Goal: Task Accomplishment & Management: Manage account settings

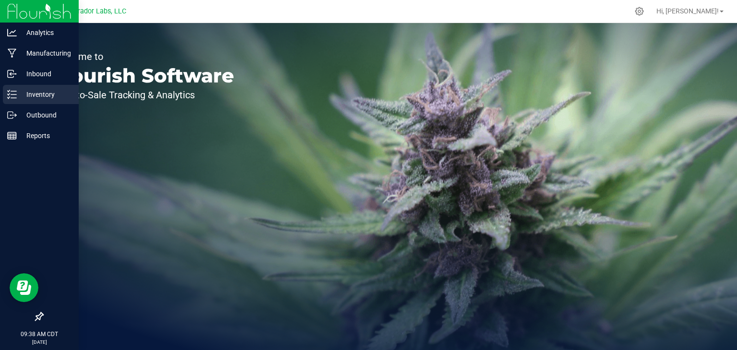
click at [13, 90] on icon at bounding box center [12, 95] width 10 height 10
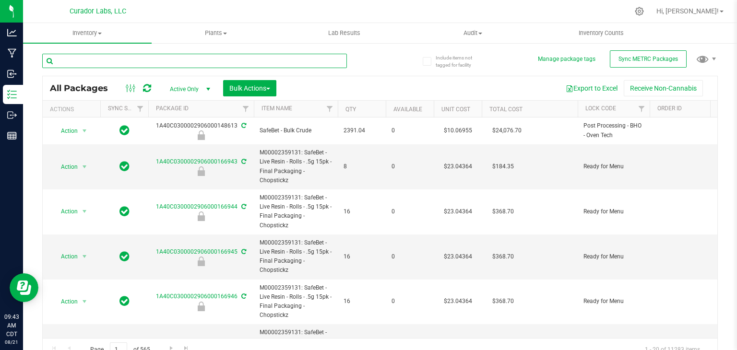
click at [123, 58] on input "text" at bounding box center [194, 61] width 305 height 14
click at [108, 59] on input "text" at bounding box center [194, 61] width 305 height 14
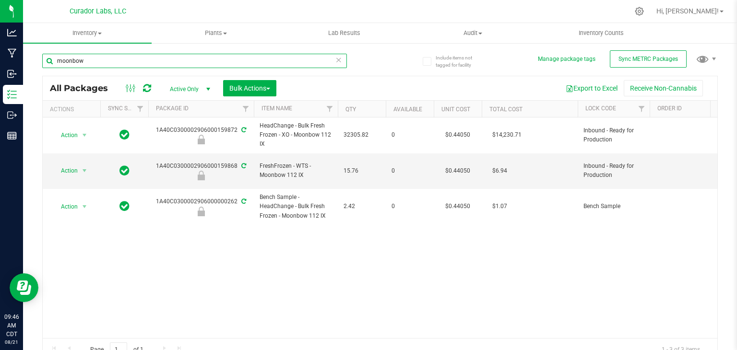
type input "moonbow"
click at [261, 231] on div "Action Action Edit attributes Global inventory Locate package Package audit log…" at bounding box center [380, 228] width 674 height 221
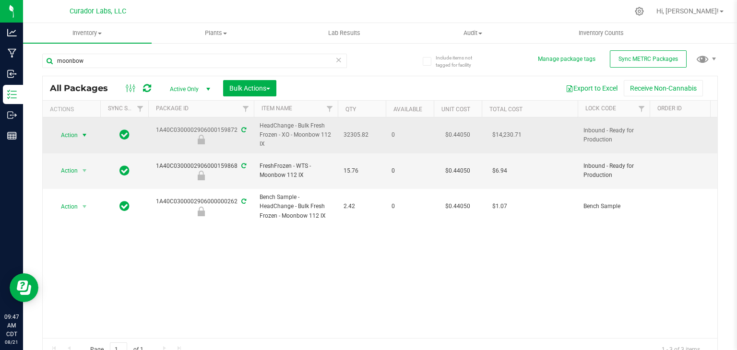
click at [67, 131] on span "Action" at bounding box center [65, 135] width 26 height 13
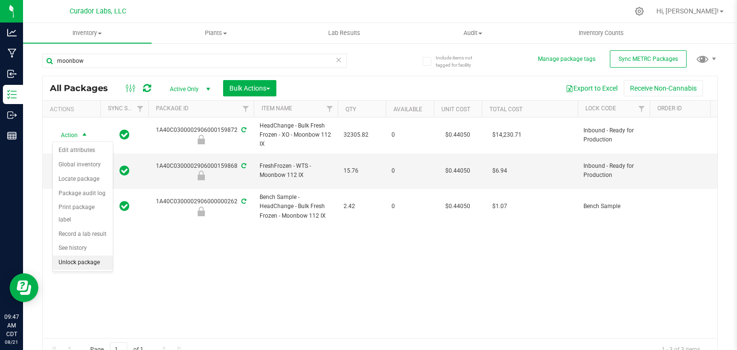
click at [89, 256] on li "Unlock package" at bounding box center [83, 263] width 60 height 14
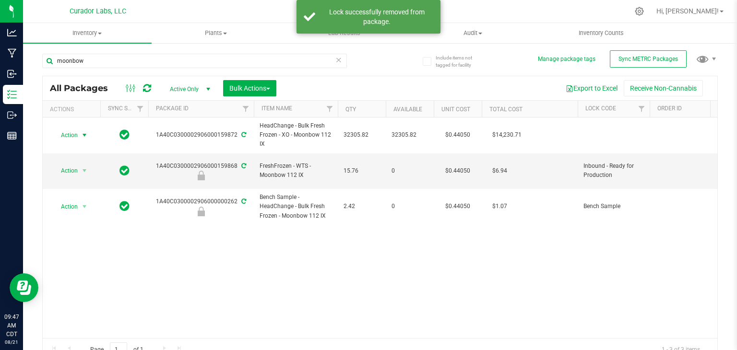
click at [71, 134] on span "Action" at bounding box center [65, 135] width 26 height 13
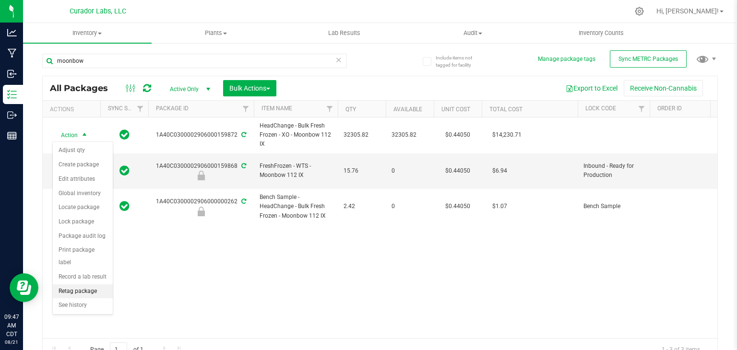
click at [77, 284] on li "Retag package" at bounding box center [83, 291] width 60 height 14
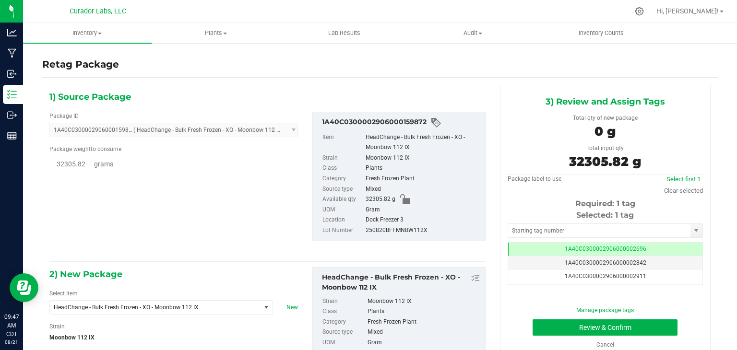
type input "0.0000"
click at [154, 303] on span "HeadChange - Bulk Fresh Frozen - XO - Moonbow 112 IX" at bounding box center [155, 307] width 211 height 13
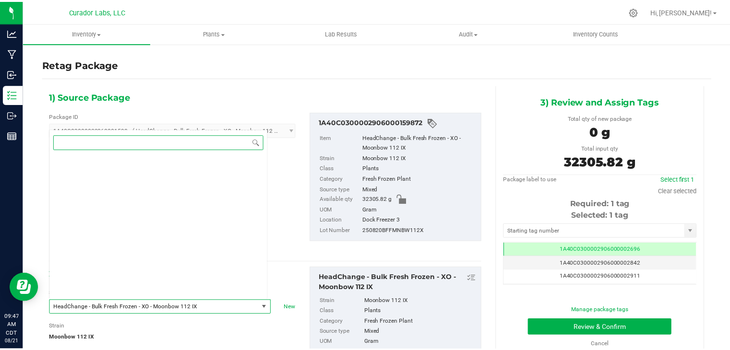
scroll to position [38638, 0]
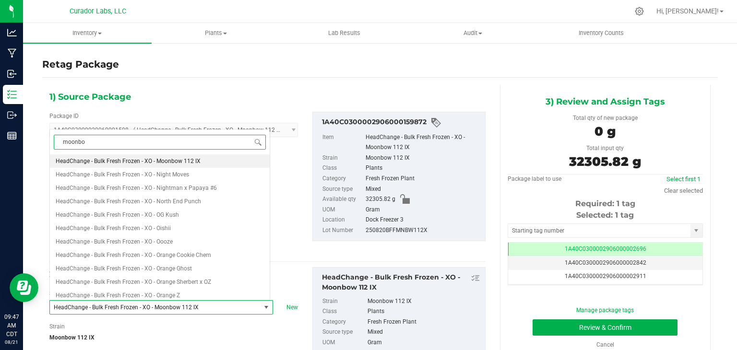
type input "moonbow"
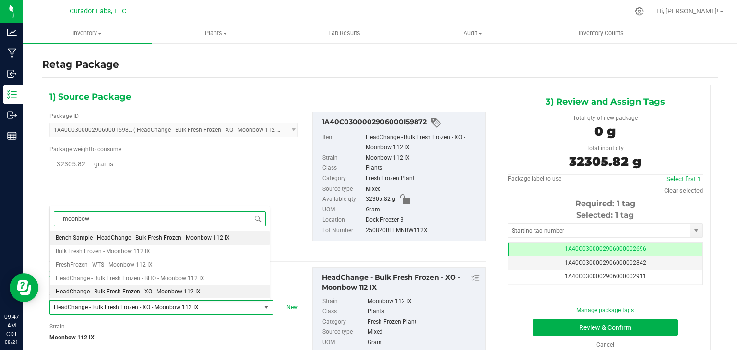
scroll to position [0, 0]
click at [151, 276] on span "HeadChange - Bulk Fresh Frozen - BHO - Moonbow 112 IX" at bounding box center [130, 278] width 149 height 7
type input "0.0000"
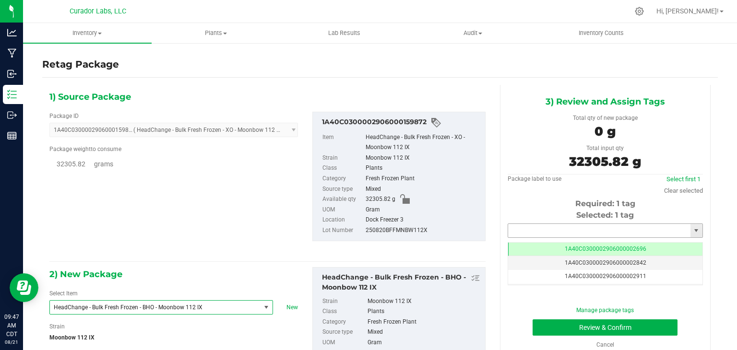
click at [546, 232] on input "text" at bounding box center [599, 230] width 182 height 13
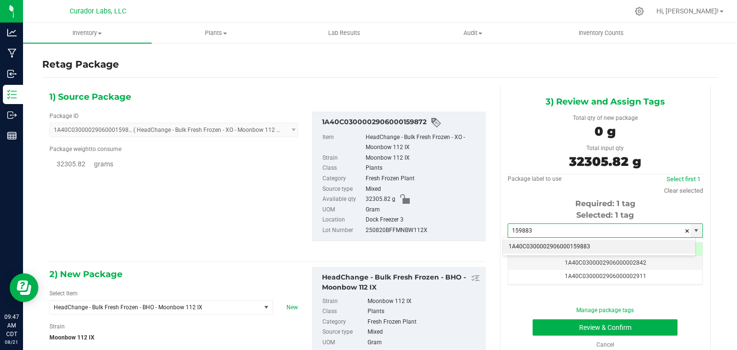
click at [541, 247] on li "1A40C0300002906000159883" at bounding box center [599, 247] width 192 height 14
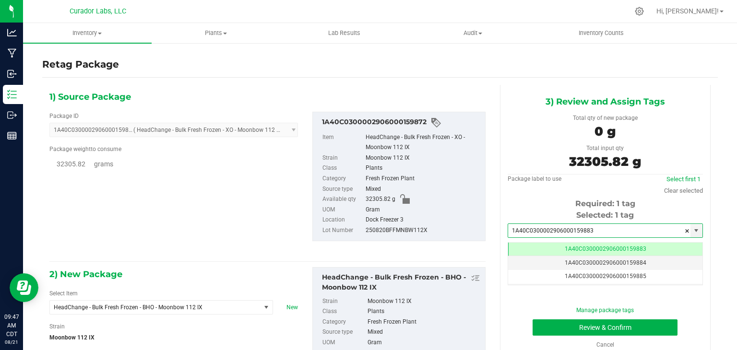
type input "1A40C0300002906000159883"
click at [493, 229] on div "3) Review and Assign Tags Total qty of new package 0 g Total input qty 32305.82…" at bounding box center [605, 222] width 225 height 274
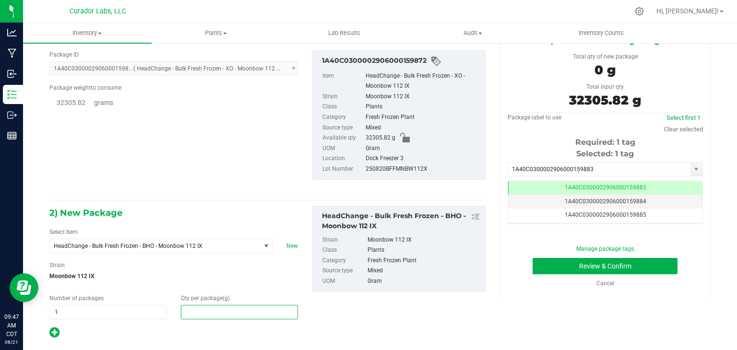
click at [213, 315] on span at bounding box center [239, 312] width 117 height 14
type input "32305.82"
type input "32,305.8200"
click at [417, 300] on div "2) New Package Select Item HeadChange - Bulk Fresh Frozen - BHO - Moonbow 112 I…" at bounding box center [267, 272] width 450 height 133
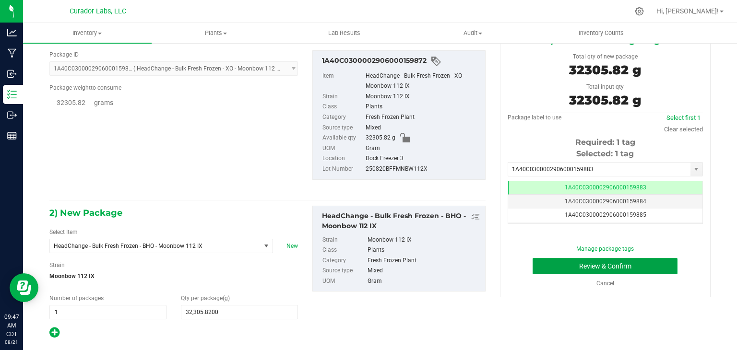
click at [568, 265] on button "Review & Confirm" at bounding box center [604, 266] width 145 height 16
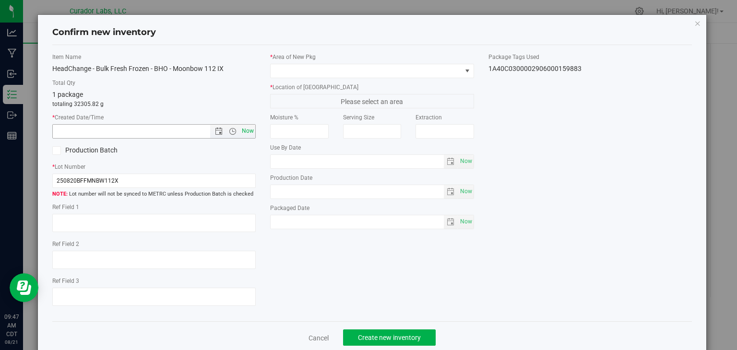
click at [251, 130] on span "Now" at bounding box center [248, 131] width 16 height 14
type input "8/21/2025 9:47 AM"
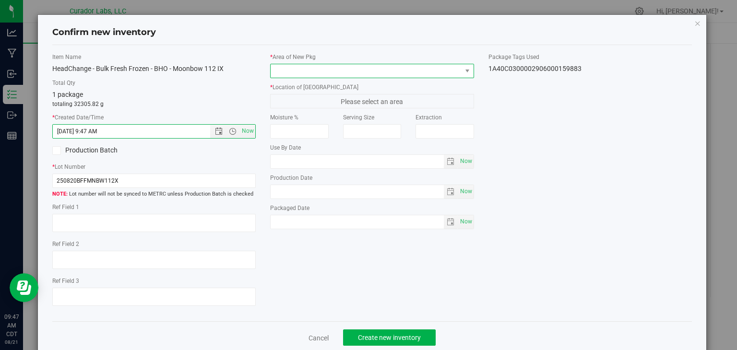
click at [343, 74] on span at bounding box center [366, 70] width 191 height 13
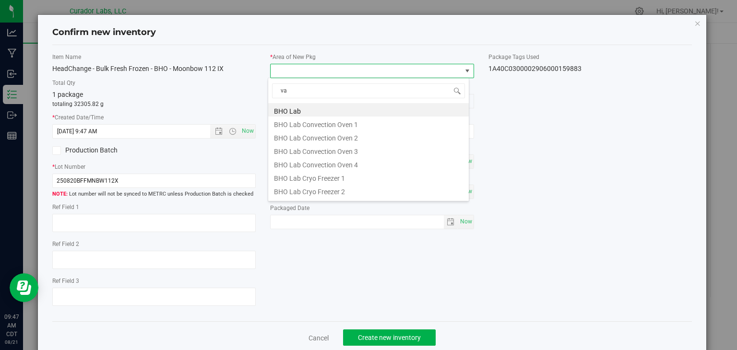
type input "v"
type input "dock"
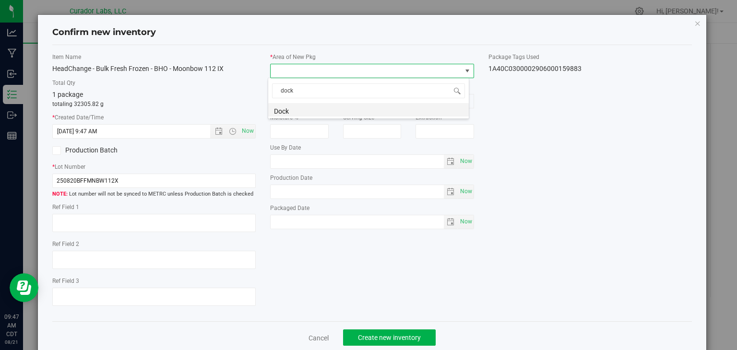
click at [321, 108] on li "Dock" at bounding box center [368, 109] width 200 height 13
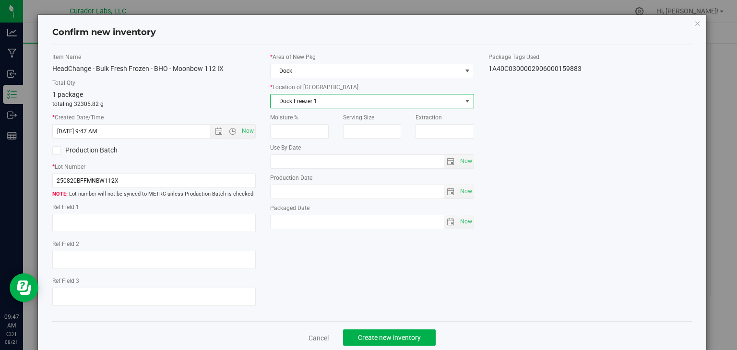
click at [331, 98] on span "Dock Freezer 1" at bounding box center [366, 100] width 191 height 13
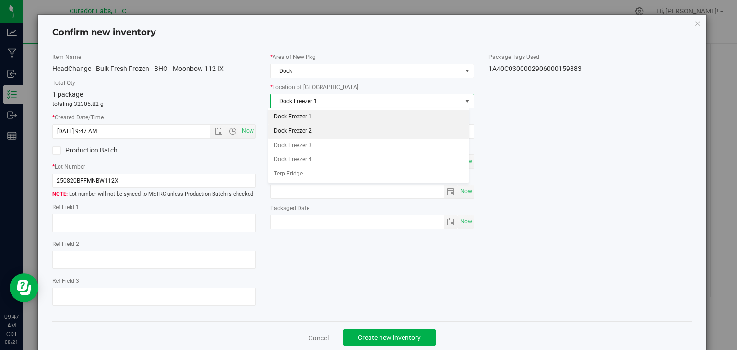
click at [334, 129] on li "Dock Freezer 2" at bounding box center [368, 131] width 200 height 14
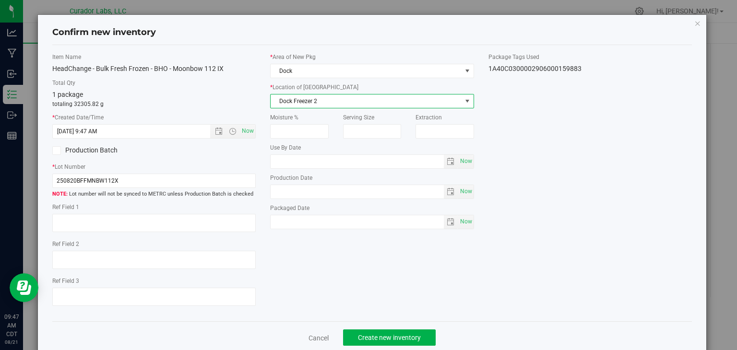
click at [345, 106] on span "Dock Freezer 2" at bounding box center [366, 100] width 191 height 13
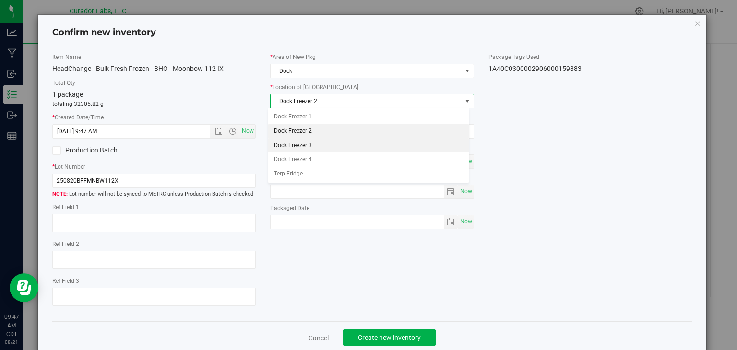
click at [332, 146] on li "Dock Freezer 3" at bounding box center [368, 146] width 200 height 14
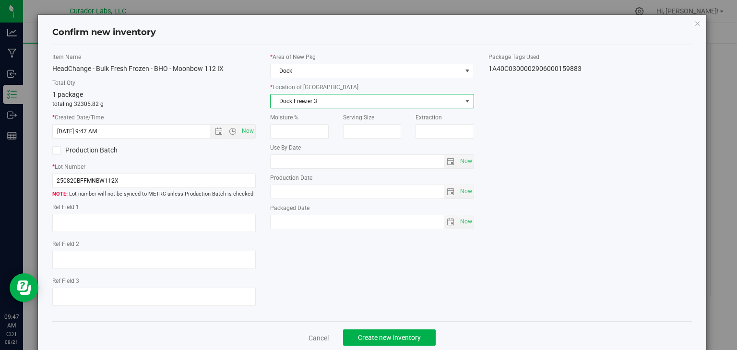
click at [378, 270] on div "Item Name HeadChange - Bulk Fresh Frozen - BHO - Moonbow 112 IX Total Qty 1 pac…" at bounding box center [372, 183] width 654 height 261
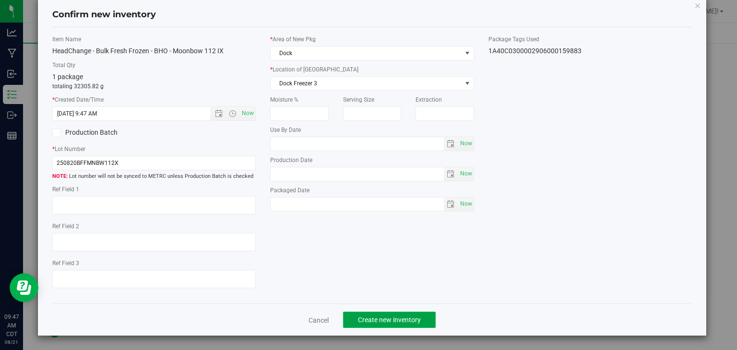
click at [380, 319] on span "Create new inventory" at bounding box center [389, 320] width 63 height 8
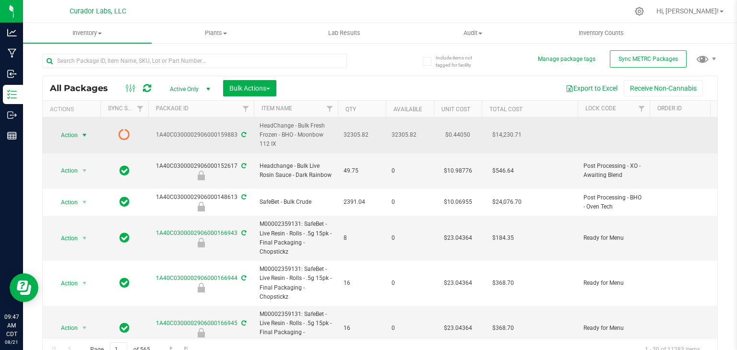
click at [81, 136] on span "select" at bounding box center [85, 135] width 8 height 8
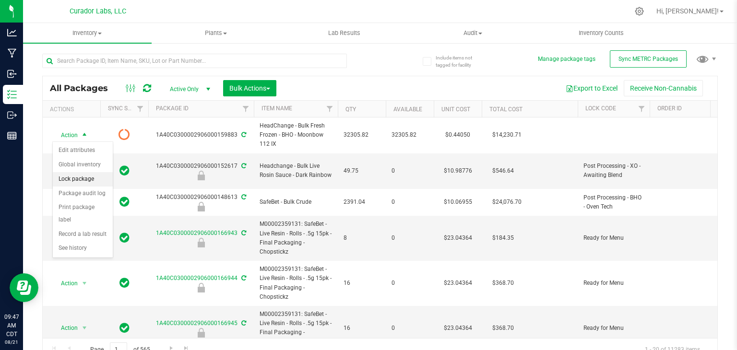
click at [90, 185] on li "Lock package" at bounding box center [83, 179] width 60 height 14
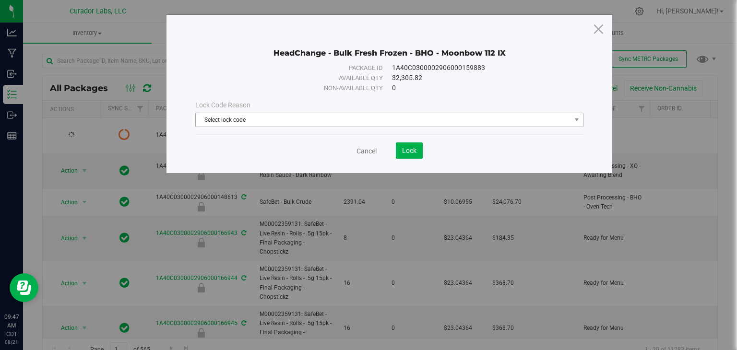
click at [276, 123] on span "Select lock code" at bounding box center [383, 119] width 375 height 13
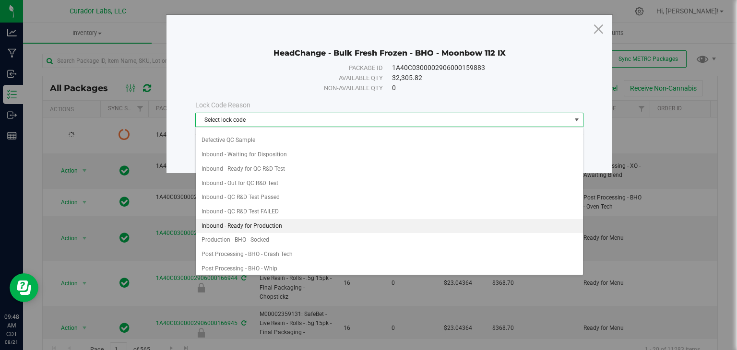
click at [265, 224] on li "Inbound - Ready for Production" at bounding box center [389, 226] width 387 height 14
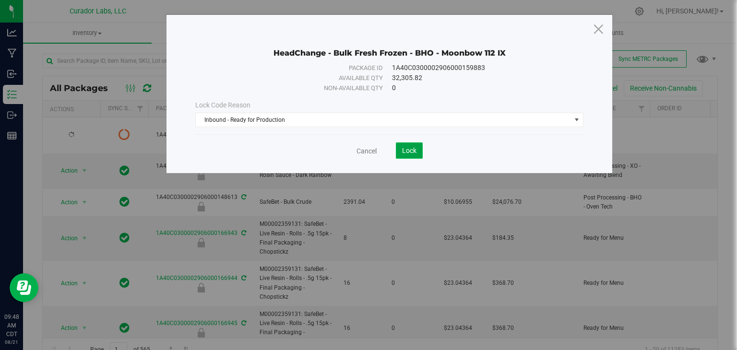
click at [404, 147] on span "Lock" at bounding box center [409, 151] width 14 height 8
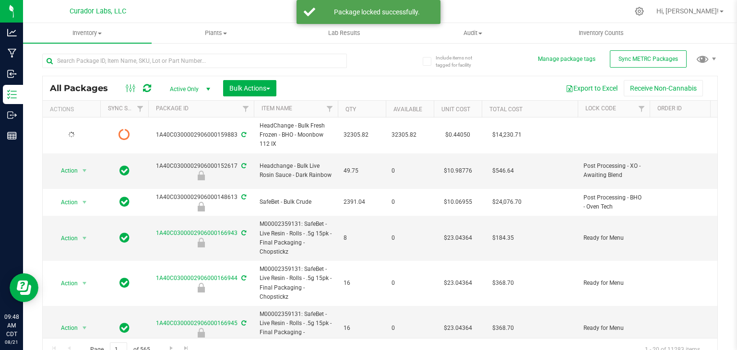
click at [143, 91] on icon at bounding box center [147, 88] width 8 height 10
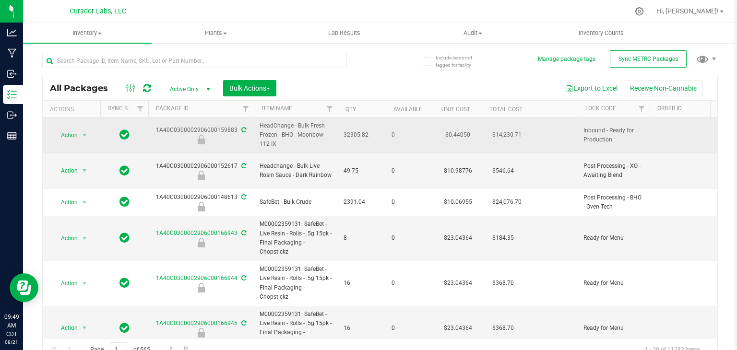
drag, startPoint x: 154, startPoint y: 127, endPoint x: 235, endPoint y: 133, distance: 80.3
click at [235, 133] on div "1A40C0300002906000159883" at bounding box center [201, 135] width 108 height 19
copy div "1A40C0300002906000159883"
click at [276, 150] on td "HeadChange - Bulk Fresh Frozen - BHO - Moonbow 112 IX" at bounding box center [296, 136] width 84 height 36
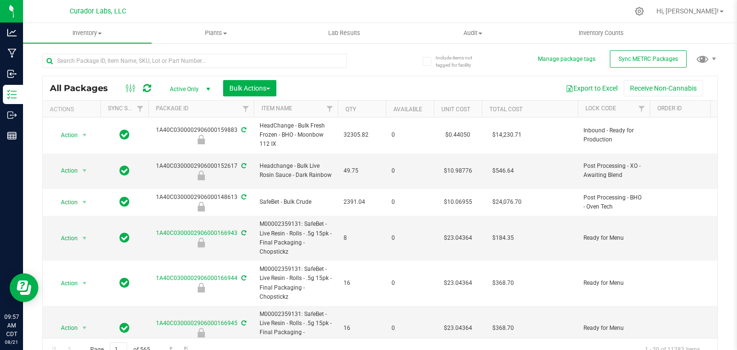
click at [110, 71] on div at bounding box center [194, 65] width 305 height 22
click at [106, 65] on input "text" at bounding box center [194, 61] width 305 height 14
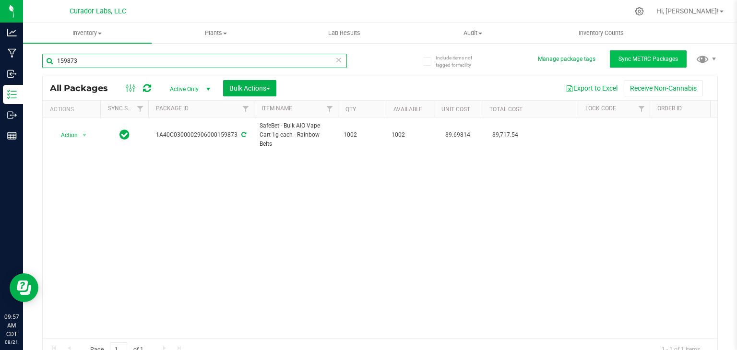
type input "159873"
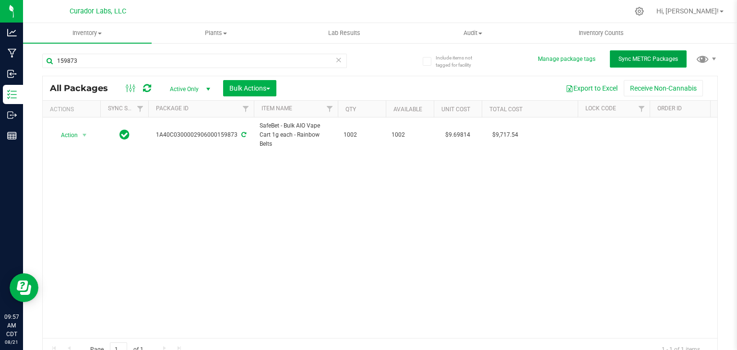
click at [650, 61] on span "Sync METRC Packages" at bounding box center [647, 59] width 59 height 7
click at [515, 170] on div "Action Action Adjust qty Create package Edit attributes Global inventory Locate…" at bounding box center [380, 228] width 674 height 221
click at [448, 175] on div "Action Action Adjust qty Create package Edit attributes Global inventory Locate…" at bounding box center [380, 228] width 674 height 221
click at [229, 175] on div "Action Action Adjust qty Create package Edit attributes Global inventory Locate…" at bounding box center [380, 228] width 674 height 221
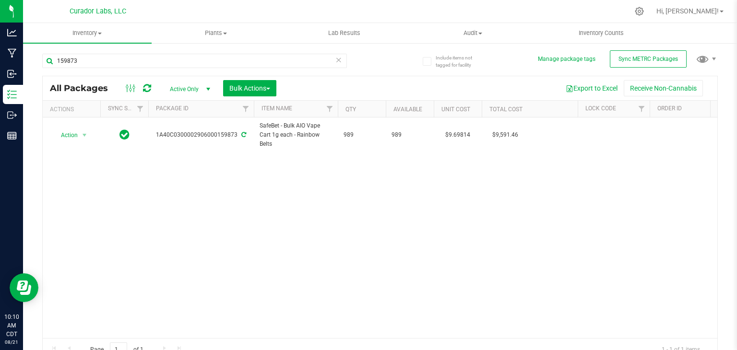
click at [200, 180] on div "Action Action Adjust qty Create package Edit attributes Global inventory Locate…" at bounding box center [380, 228] width 674 height 221
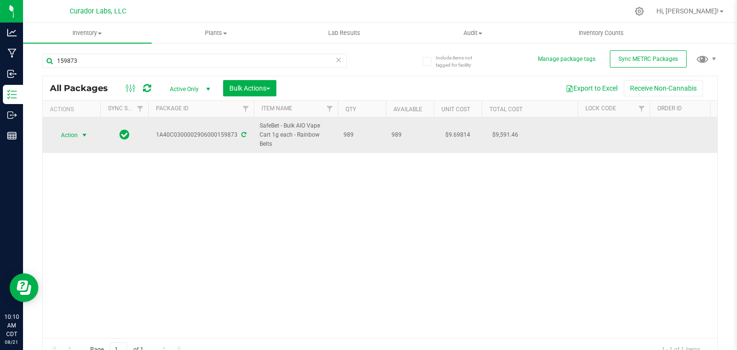
click at [82, 132] on span "select" at bounding box center [85, 135] width 8 height 8
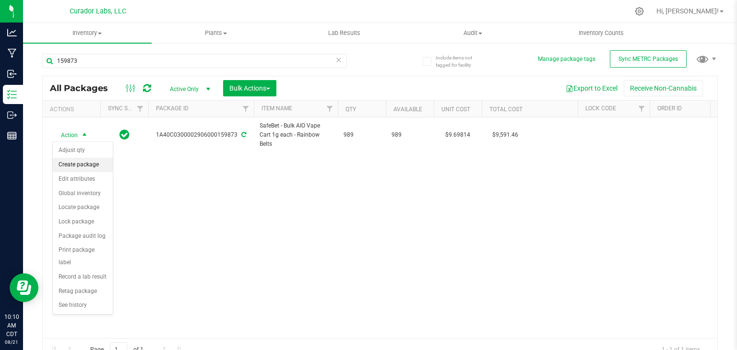
click at [74, 164] on li "Create package" at bounding box center [83, 165] width 60 height 14
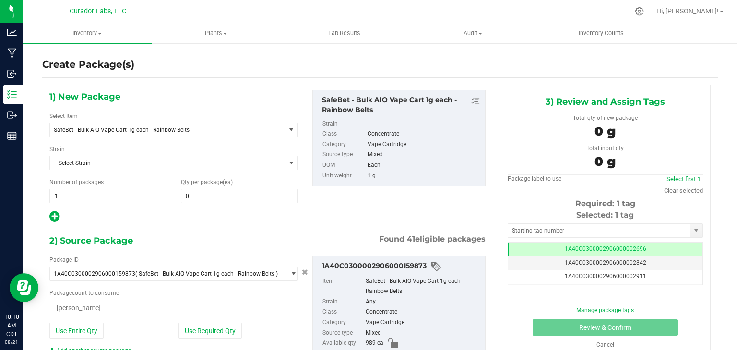
type input "0"
click at [188, 137] on div "1) New Package Select Item SafeBet - Bulk AIO Vape Cart 1g each - Rainbow Belts…" at bounding box center [173, 156] width 263 height 133
click at [195, 133] on span "SafeBet - Bulk AIO Vape Cart 1g each - Rainbow Belts" at bounding box center [163, 130] width 219 height 7
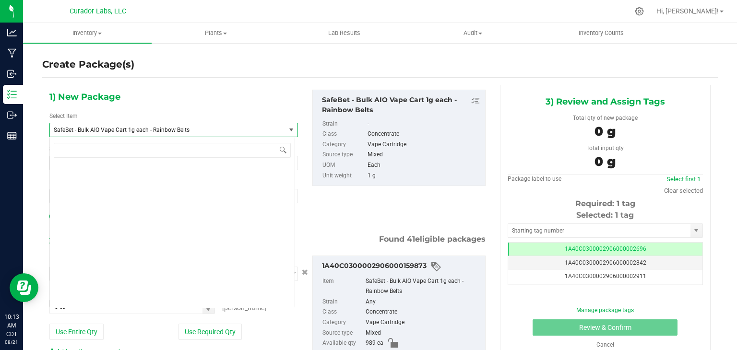
scroll to position [76618, 0]
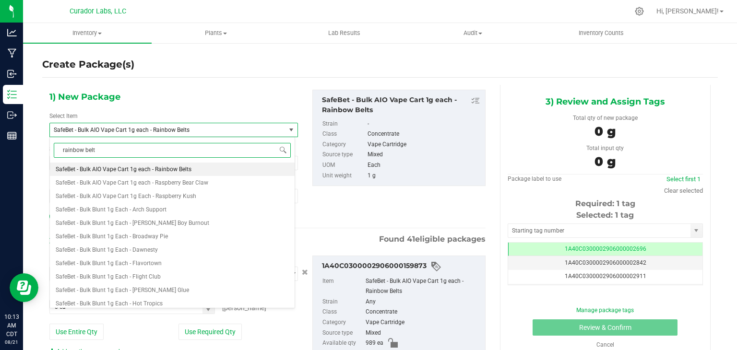
type input "rainbow belts"
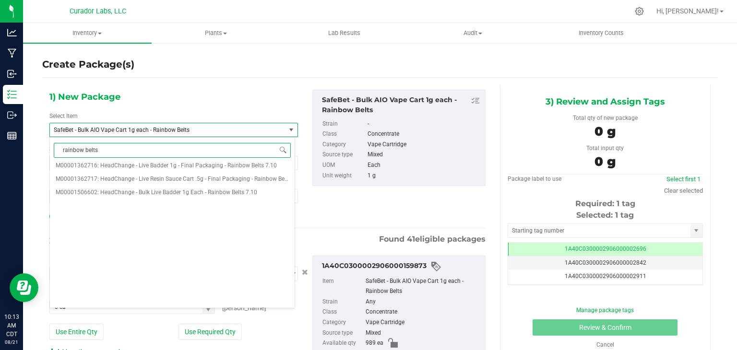
scroll to position [0, 0]
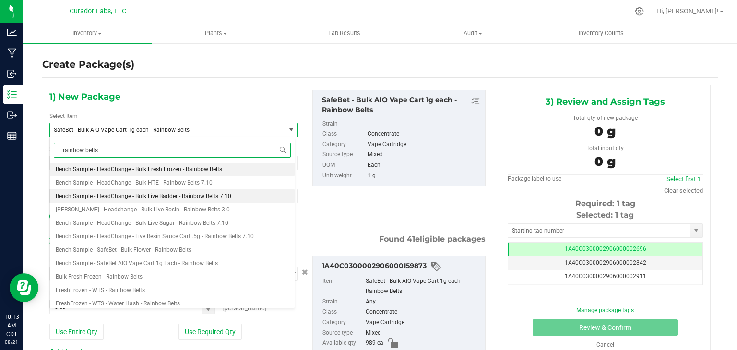
click at [216, 194] on span "Bench Sample - HeadChange - Bulk Live Badder - Rainbow Belts 7.10" at bounding box center [144, 196] width 176 height 7
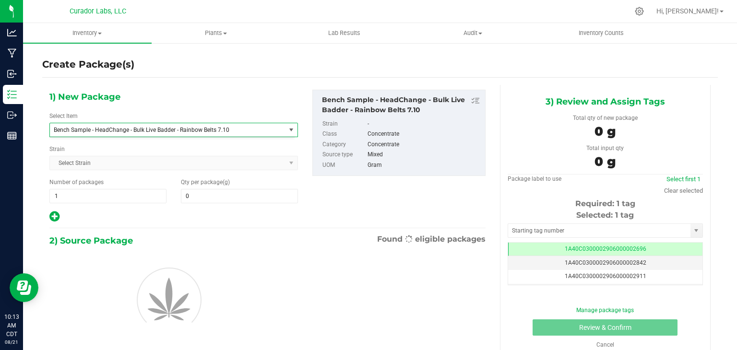
type input "0.0000"
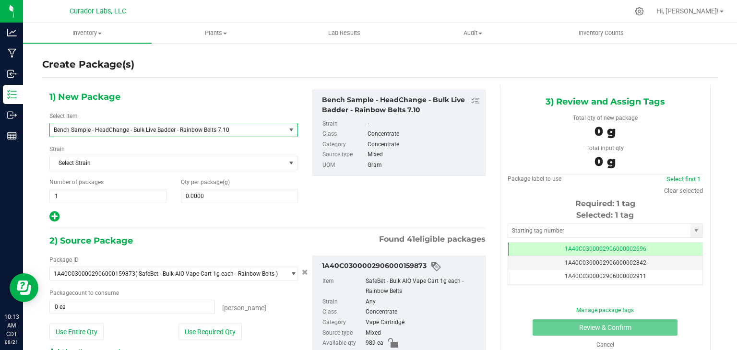
click at [245, 128] on span "Bench Sample - HeadChange - Bulk Live Badder - Rainbow Belts 7.10" at bounding box center [163, 130] width 219 height 7
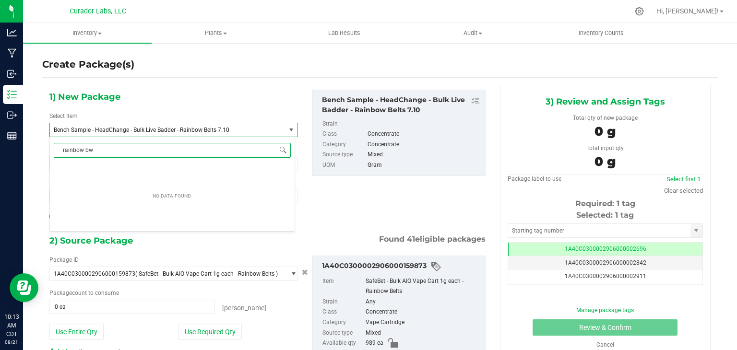
scroll to position [0, 0]
type input "rainbow belts"
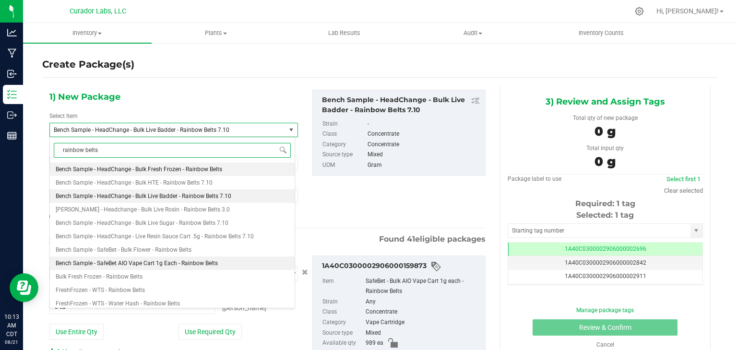
click at [228, 265] on li "Bench Sample - SafeBet AIO Vape Cart 1g Each - Rainbow Belts" at bounding box center [172, 263] width 245 height 13
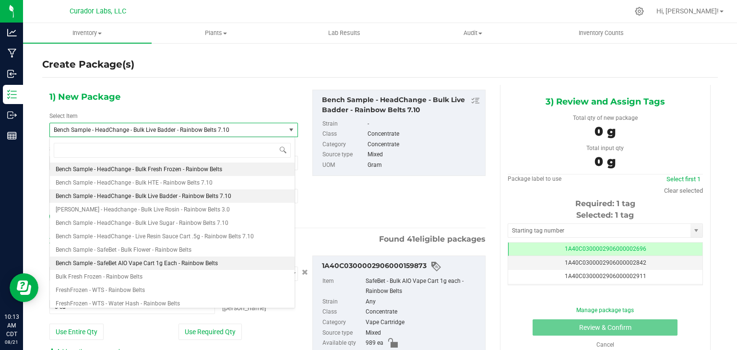
type input "0"
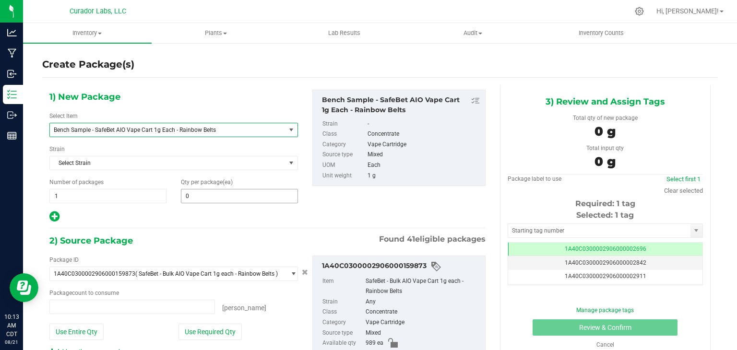
type input "0 ea"
click at [242, 194] on span at bounding box center [239, 196] width 117 height 14
type input "2"
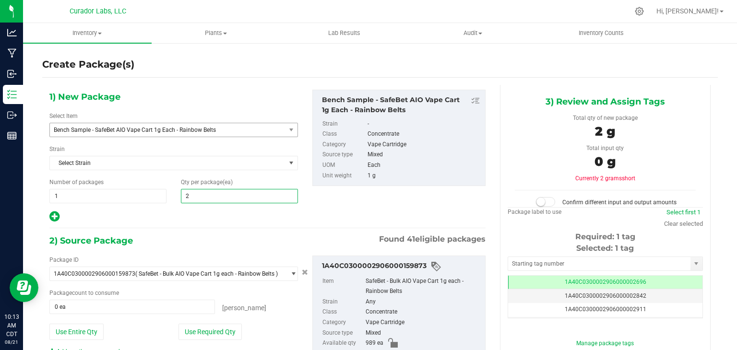
type input "2"
click at [246, 214] on div at bounding box center [173, 217] width 248 height 12
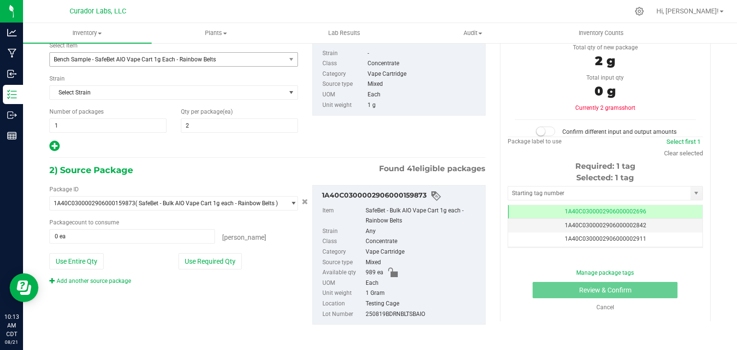
scroll to position [71, 0]
click at [219, 255] on button "Use Required Qty" at bounding box center [209, 261] width 63 height 16
type input "2 ea"
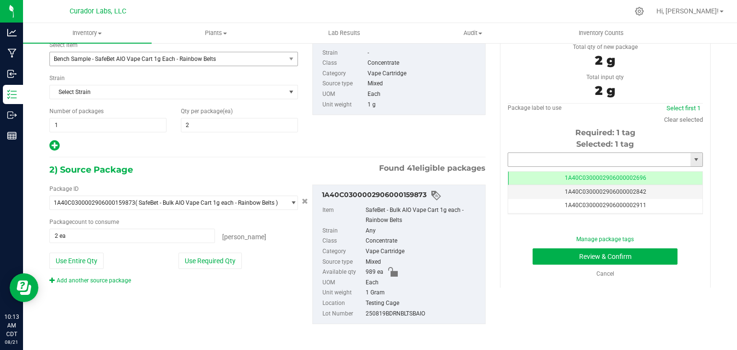
click at [550, 154] on input "text" at bounding box center [599, 159] width 182 height 13
click at [541, 172] on li "1A40C0300002906000159884" at bounding box center [599, 176] width 192 height 14
type input "1A40C0300002906000159884"
click at [528, 150] on div "Selected: 1 tag 1A40C0300002906000159884 1A40C0300002906000159884 Tag 1A40C0300…" at bounding box center [604, 177] width 195 height 76
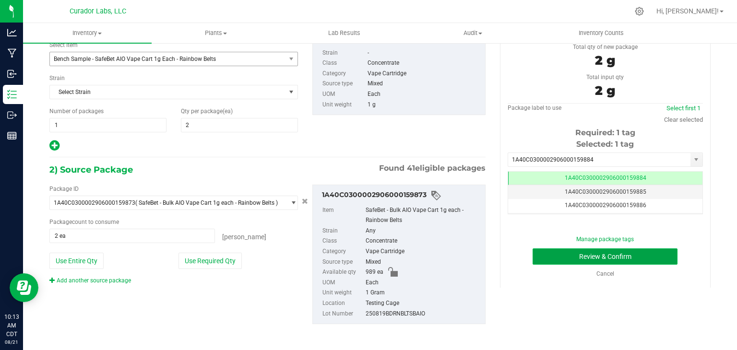
click at [558, 261] on button "Review & Confirm" at bounding box center [604, 256] width 145 height 16
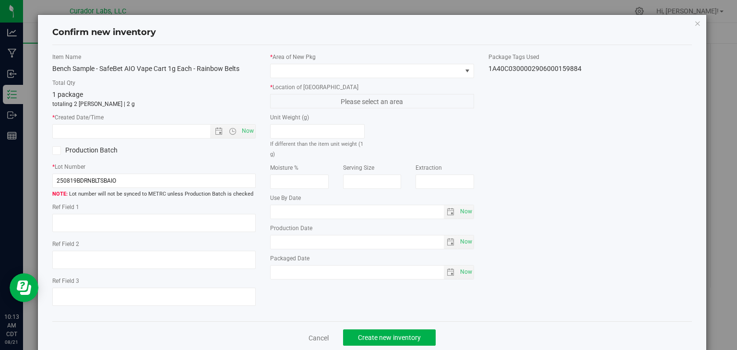
type input "[DATE]"
click at [251, 131] on span "Now" at bounding box center [248, 131] width 16 height 14
type input "[DATE] 10:13 AM"
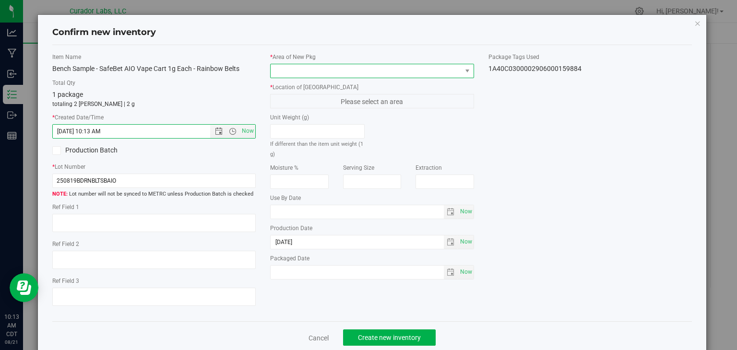
click at [318, 71] on span at bounding box center [366, 70] width 191 height 13
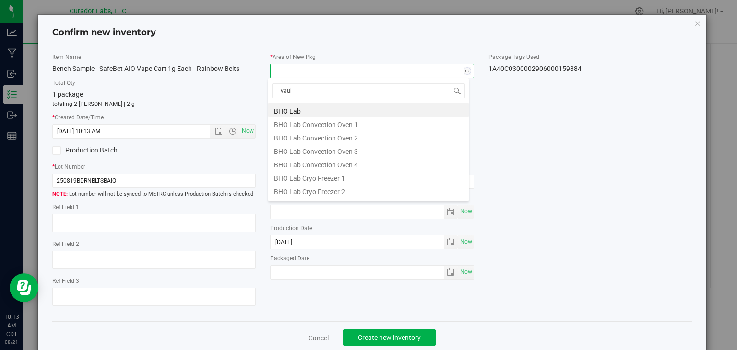
type input "vault"
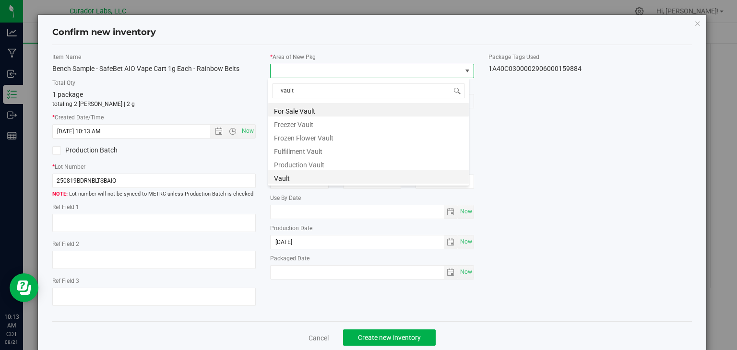
click at [308, 175] on li "Vault" at bounding box center [368, 176] width 200 height 13
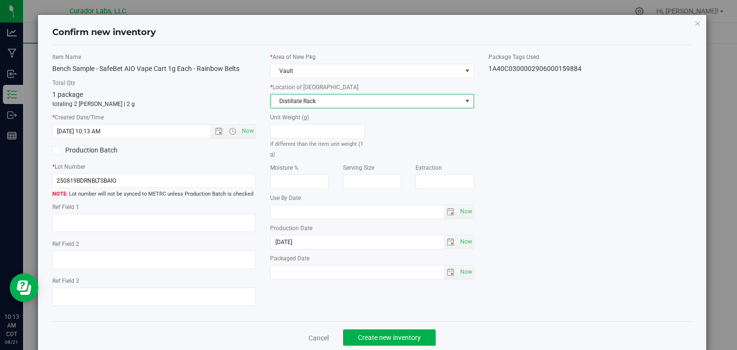
click at [358, 104] on span "Distillate Rack" at bounding box center [366, 100] width 191 height 13
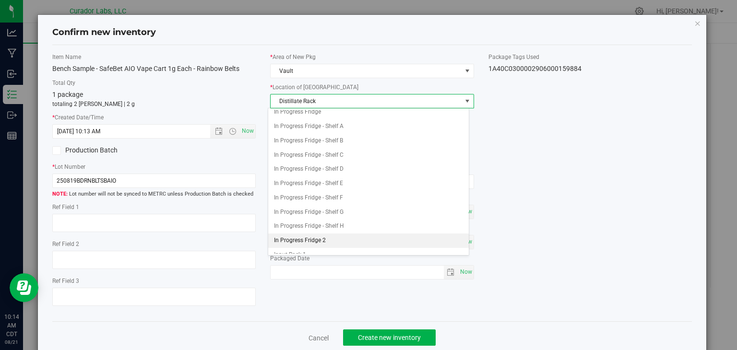
click at [322, 241] on li "In Progress Fridge 2" at bounding box center [368, 241] width 200 height 14
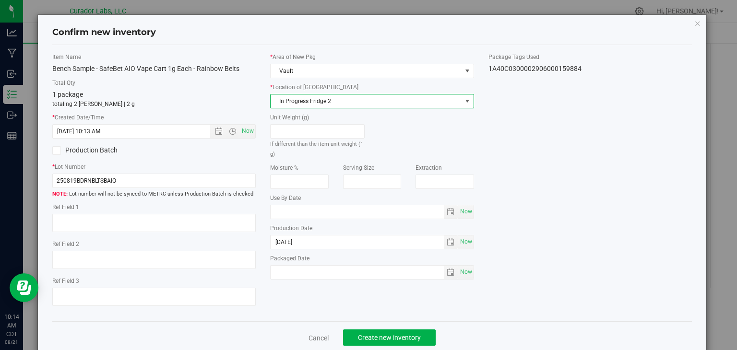
click at [383, 131] on div "Unit Weight (g) If different than the item unit weight (1 g)" at bounding box center [372, 136] width 218 height 46
click at [458, 212] on span "Now" at bounding box center [466, 212] width 16 height 14
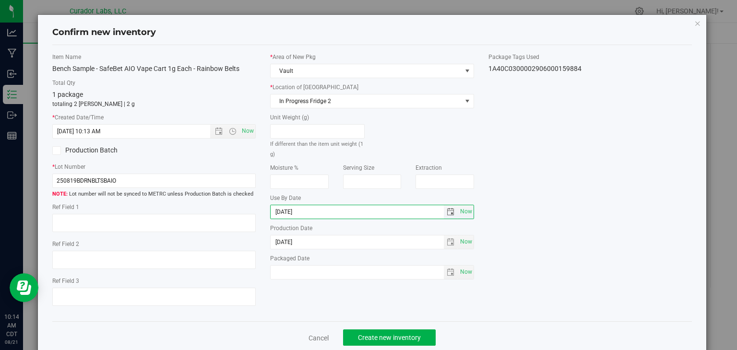
click at [283, 211] on input "[DATE]" at bounding box center [357, 211] width 173 height 13
type input "[DATE]"
click at [332, 295] on div "Item Name Bench Sample - SafeBet AIO Vape Cart 1g Each - Rainbow Belts Total Qt…" at bounding box center [372, 183] width 654 height 261
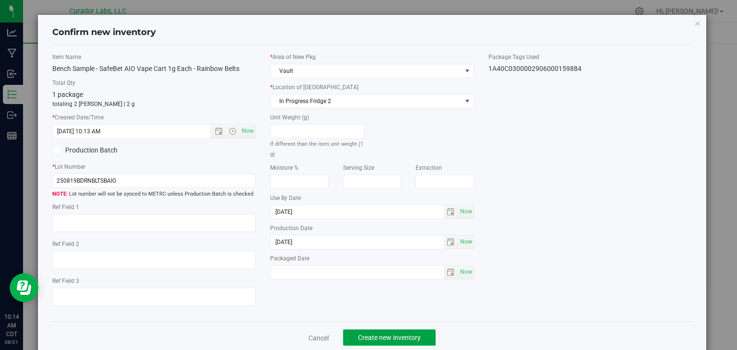
click at [380, 341] on span "Create new inventory" at bounding box center [389, 338] width 63 height 8
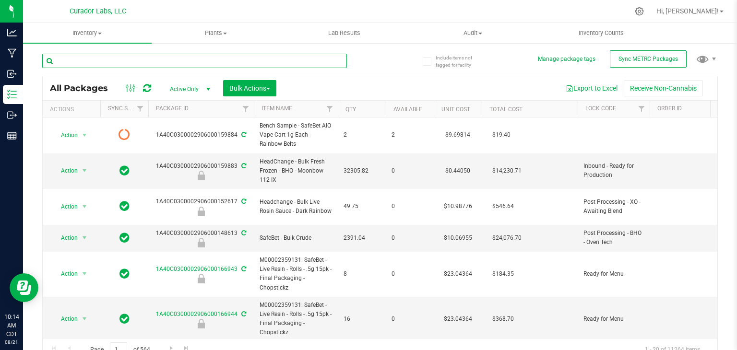
click at [236, 66] on input "text" at bounding box center [194, 61] width 305 height 14
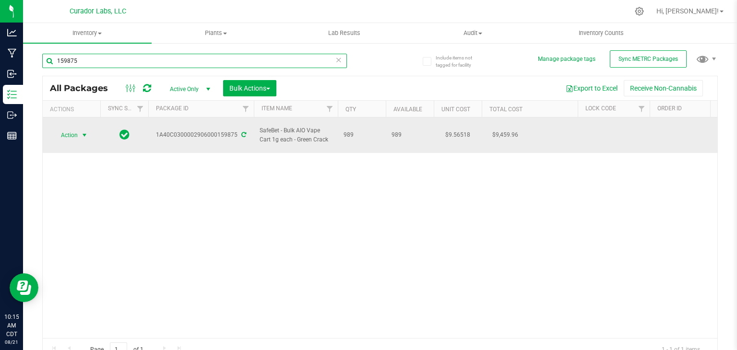
type input "159875"
click at [78, 129] on span "Action" at bounding box center [65, 135] width 26 height 13
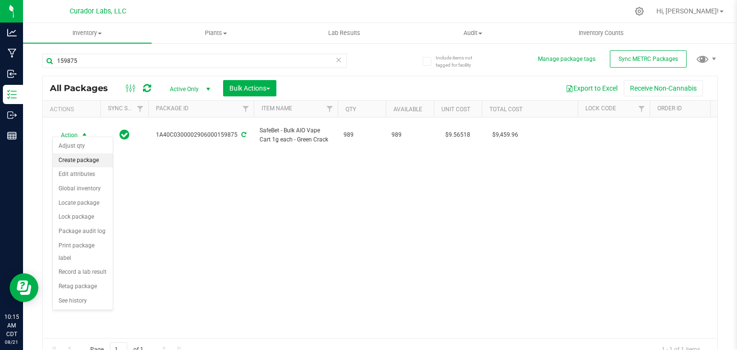
click at [88, 165] on li "Create package" at bounding box center [83, 160] width 60 height 14
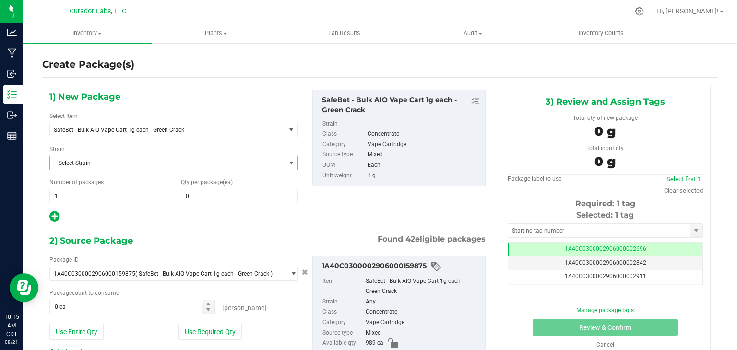
type input "0"
click at [155, 131] on span "SafeBet - Bulk AIO Vape Cart 1g each - Green Crack" at bounding box center [163, 130] width 219 height 7
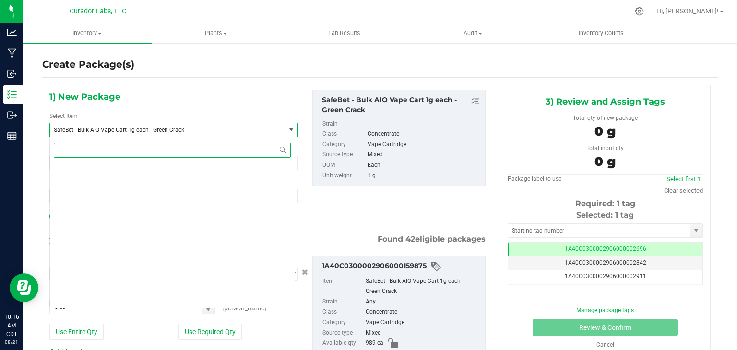
scroll to position [76578, 0]
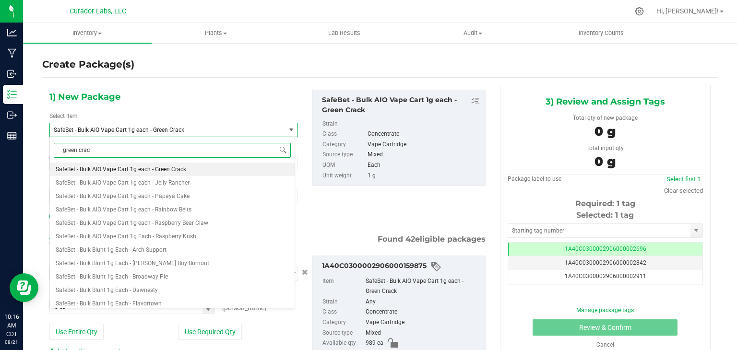
type input "green crack"
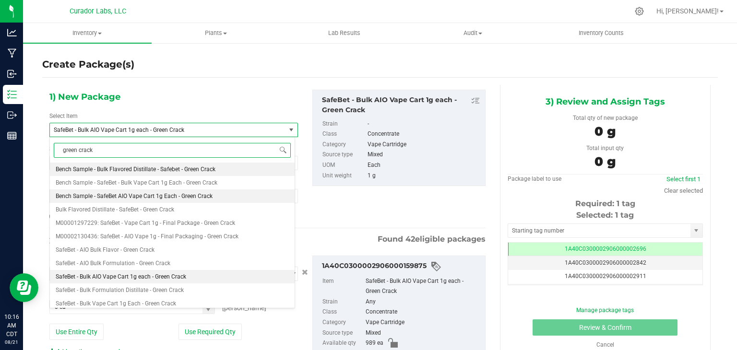
click at [179, 194] on span "Bench Sample - SafeBet AIO Vape Cart 1g Each - Green Crack" at bounding box center [134, 196] width 157 height 7
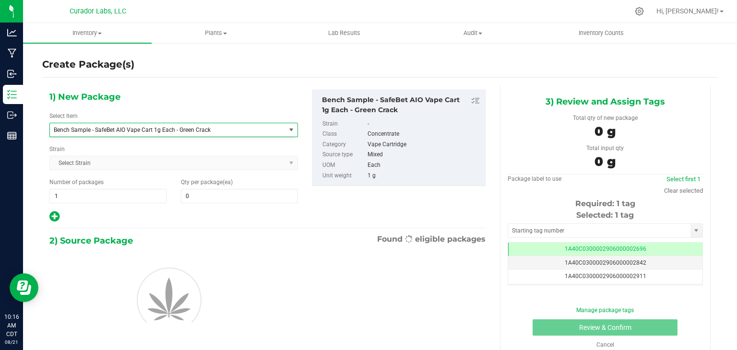
type input "0"
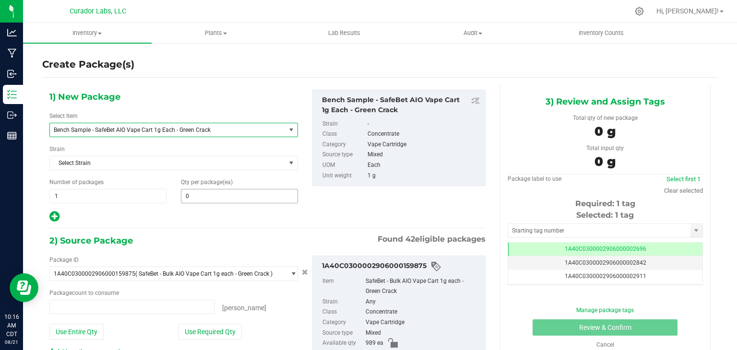
type input "0 ea"
click at [230, 189] on span at bounding box center [239, 196] width 117 height 14
type input "2"
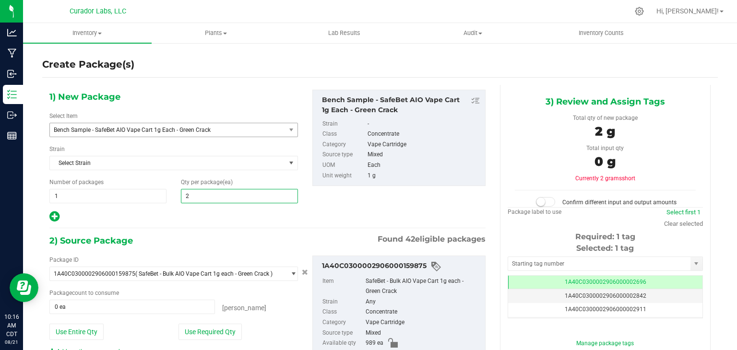
type input "2"
click at [240, 232] on div "1) New Package Select Item Bench Sample - SafeBet AIO Vape Cart 1g Each - Green…" at bounding box center [267, 250] width 450 height 331
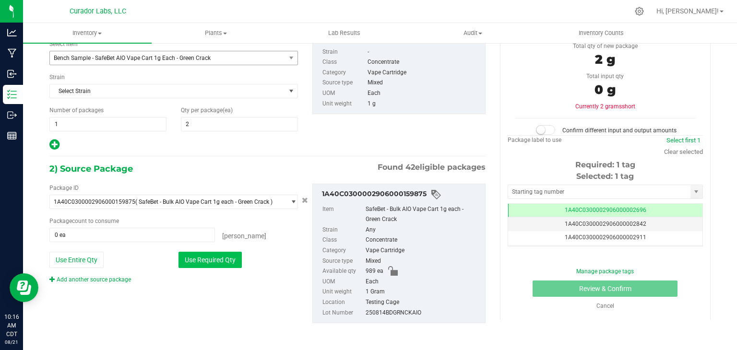
click at [227, 263] on button "Use Required Qty" at bounding box center [209, 260] width 63 height 16
type input "2 ea"
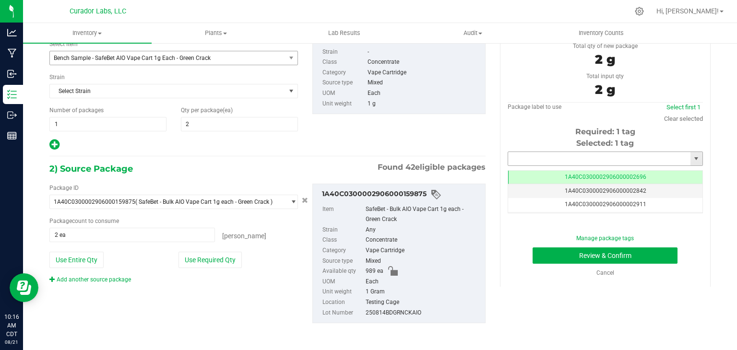
click at [572, 159] on input "text" at bounding box center [599, 158] width 182 height 13
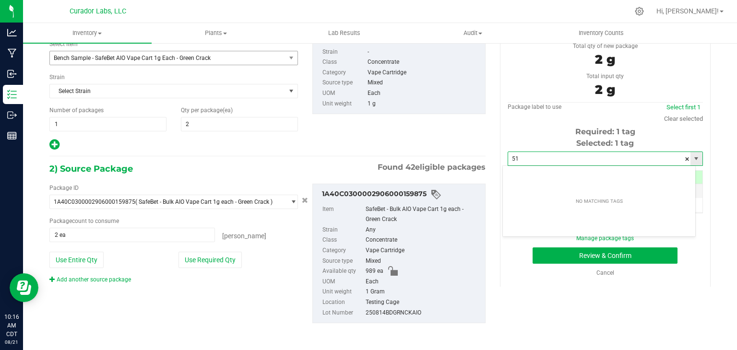
type input "5"
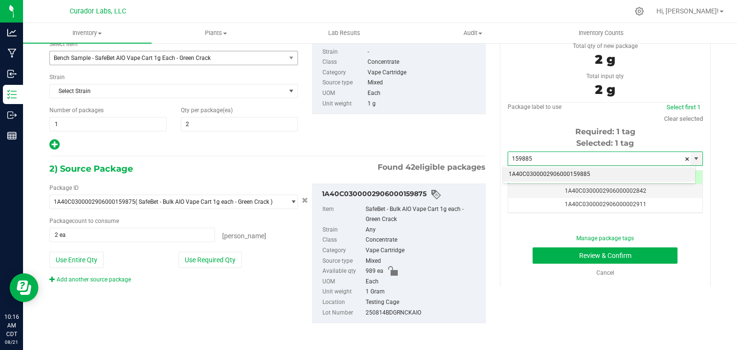
click at [550, 170] on li "1A40C0300002906000159885" at bounding box center [599, 174] width 192 height 14
type input "1A40C0300002906000159885"
click at [500, 136] on div "3) Review and Assign Tags Total qty of new package 2 g Total input qty 2 g Pack…" at bounding box center [605, 150] width 211 height 274
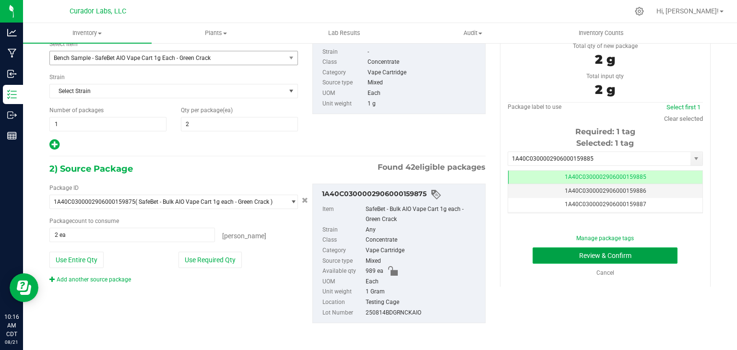
click at [538, 250] on button "Review & Confirm" at bounding box center [604, 255] width 145 height 16
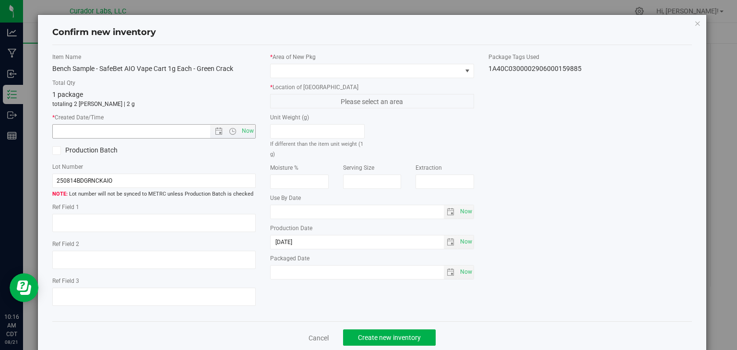
click at [243, 138] on span "Now" at bounding box center [154, 131] width 204 height 14
click at [249, 131] on span "Now" at bounding box center [248, 131] width 16 height 14
type input "[DATE] 10:16 AM"
click at [328, 62] on div "* Area of [GEOGRAPHIC_DATA]" at bounding box center [372, 65] width 204 height 25
click at [327, 64] on span at bounding box center [366, 70] width 191 height 13
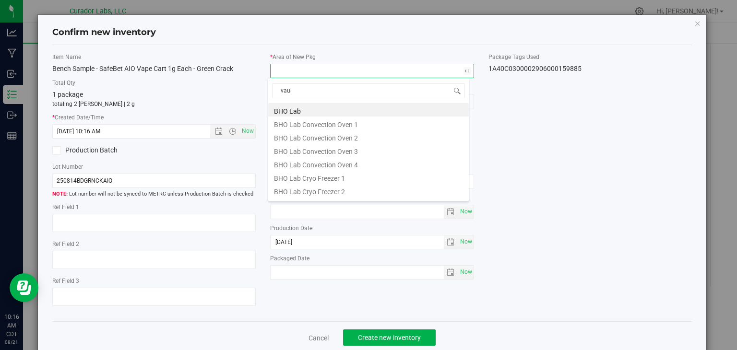
type input "vault"
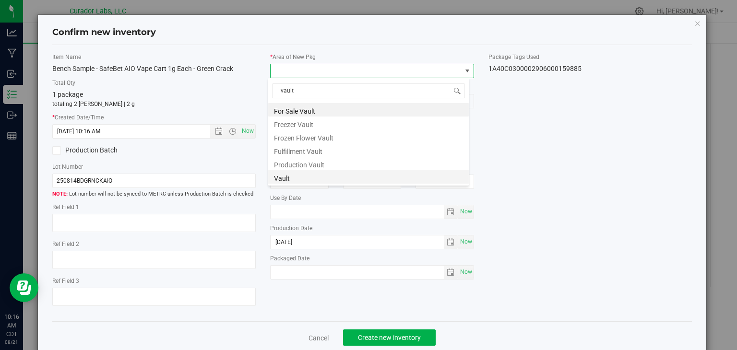
click at [298, 176] on li "Vault" at bounding box center [368, 176] width 200 height 13
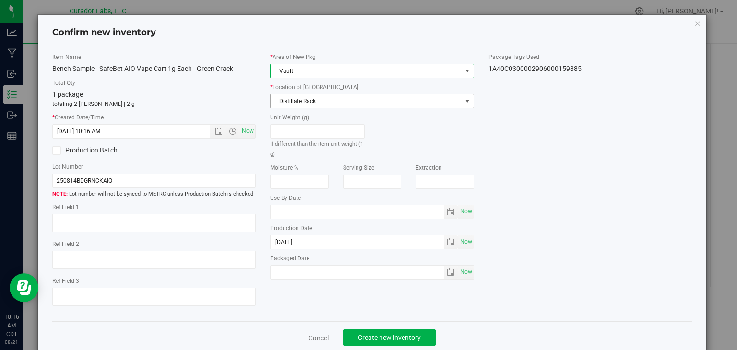
click at [359, 100] on span "Distillate Rack" at bounding box center [366, 100] width 191 height 13
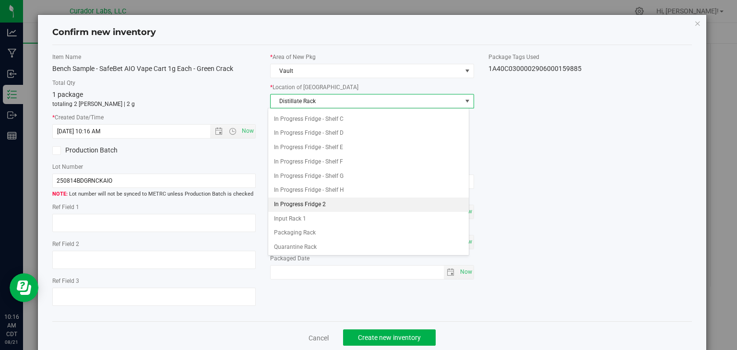
click at [322, 198] on li "In Progress Fridge 2" at bounding box center [368, 205] width 200 height 14
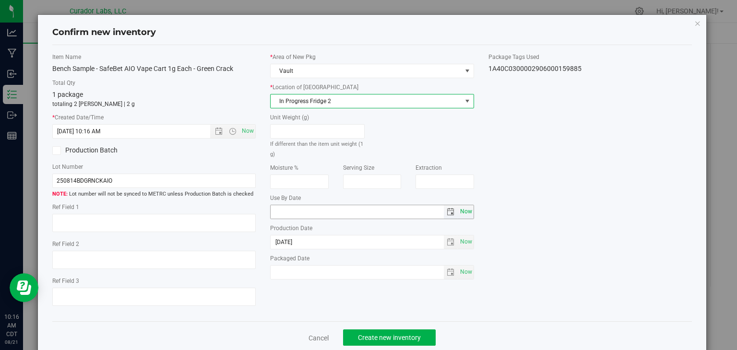
click at [461, 212] on span "Now" at bounding box center [466, 212] width 16 height 14
click at [284, 210] on input "[DATE]" at bounding box center [357, 211] width 173 height 13
type input "[DATE]"
click at [303, 284] on div "Item Name Bench Sample - SafeBet AIO Vape Cart 1g Each - Green Crack Total Qty …" at bounding box center [372, 183] width 654 height 261
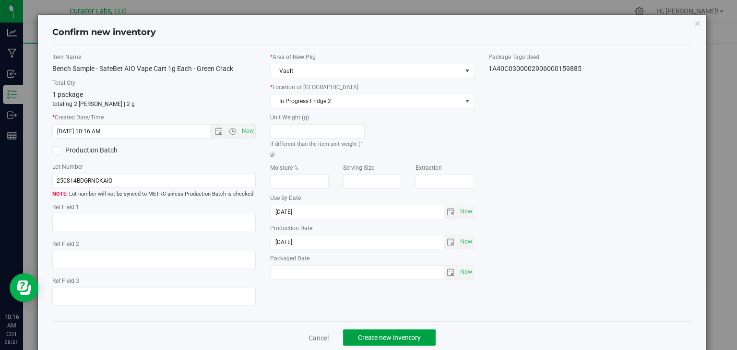
click at [368, 330] on button "Create new inventory" at bounding box center [389, 338] width 93 height 16
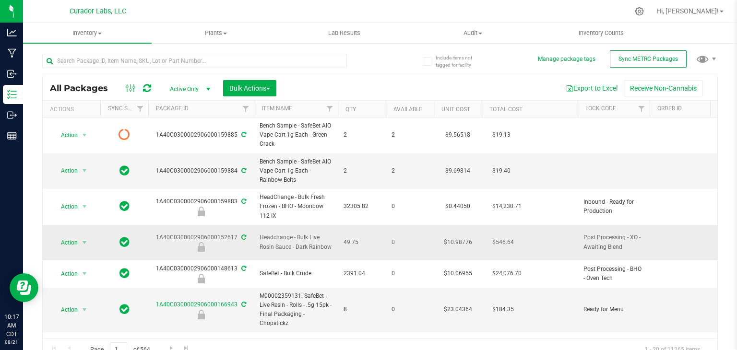
click at [351, 227] on td "49.75" at bounding box center [362, 243] width 48 height 36
click at [217, 64] on input "text" at bounding box center [194, 61] width 305 height 14
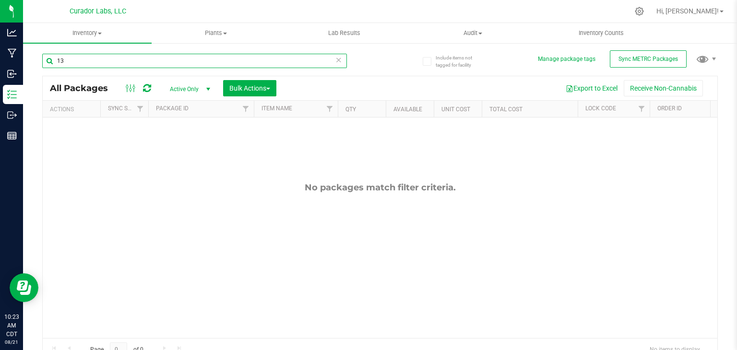
type input "1"
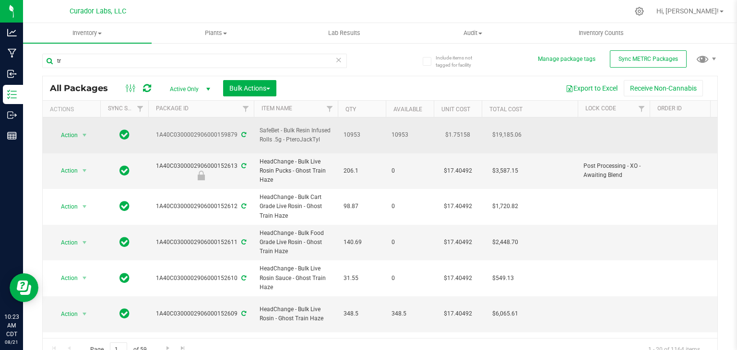
click at [320, 136] on span "SafeBet - Bulk Resin Infused Rolls .5g - PteroJackTyl" at bounding box center [295, 135] width 72 height 18
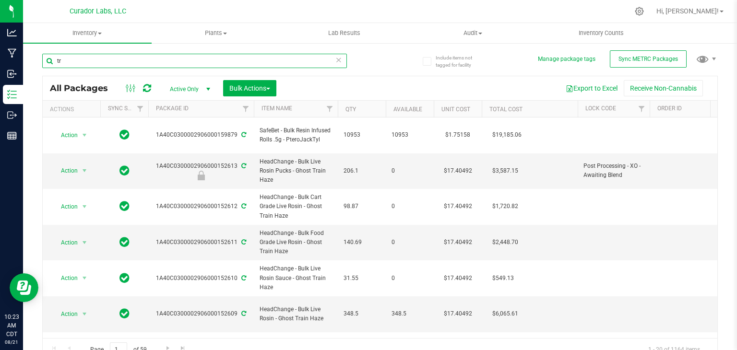
click at [228, 63] on input "tr" at bounding box center [194, 61] width 305 height 14
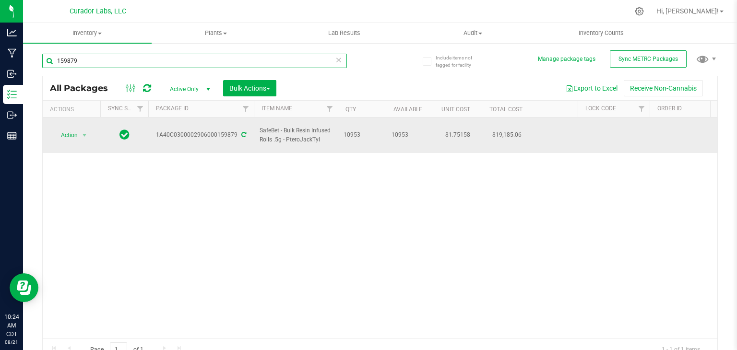
type input "159879"
click at [75, 120] on td "Action Action Adjust qty Create package Edit attributes Global inventory Locate…" at bounding box center [72, 135] width 58 height 35
click at [72, 142] on td "Action Action Adjust qty Create package Edit attributes Global inventory Locate…" at bounding box center [72, 135] width 58 height 35
click at [75, 137] on td "Action Action Adjust qty Create package Edit attributes Global inventory Locate…" at bounding box center [72, 135] width 58 height 35
click at [82, 131] on span "select" at bounding box center [85, 135] width 8 height 8
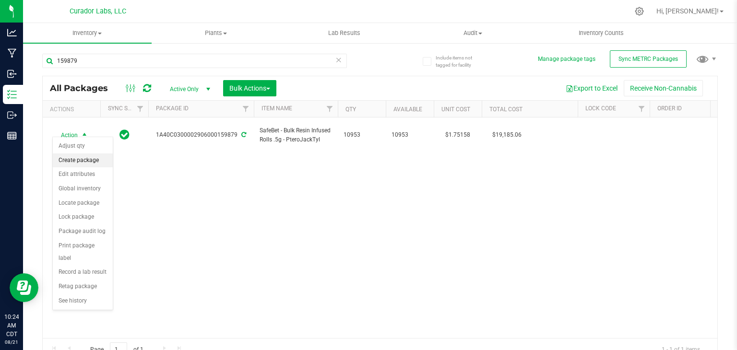
click at [66, 161] on li "Create package" at bounding box center [83, 160] width 60 height 14
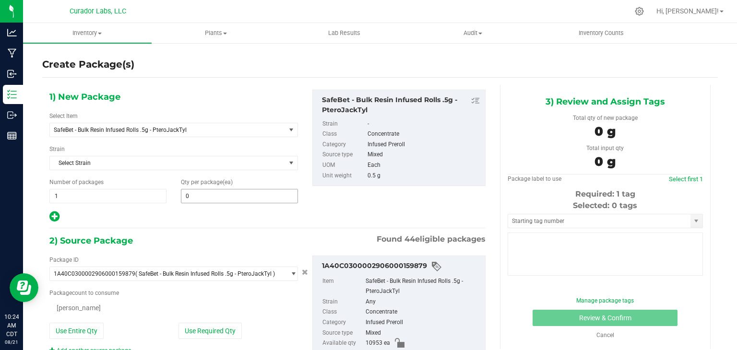
type input "0"
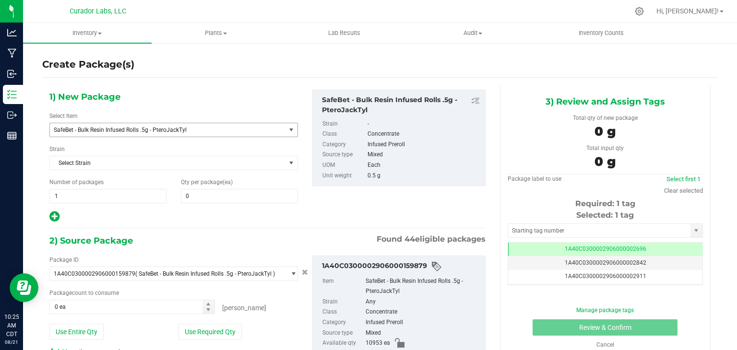
click at [212, 134] on span "SafeBet - Bulk Resin Infused Rolls .5g - PteroJackTyl" at bounding box center [168, 129] width 236 height 13
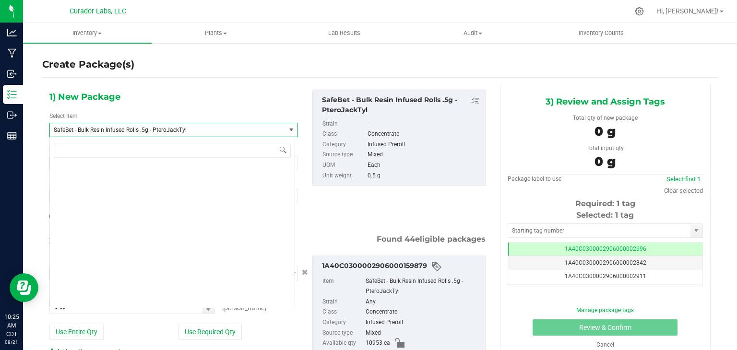
scroll to position [83051, 0]
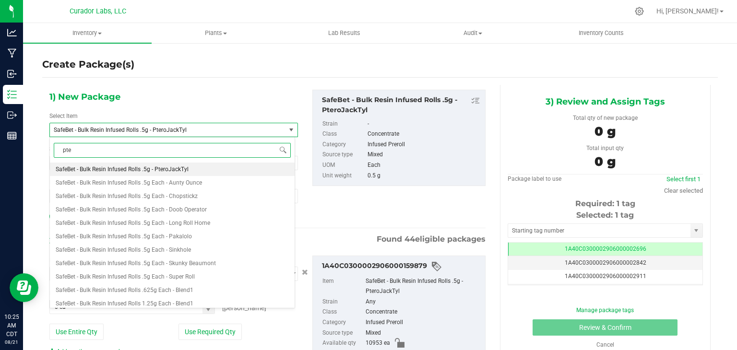
type input "pter"
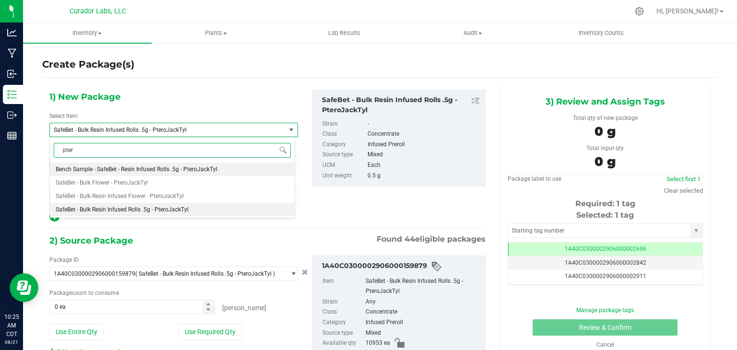
scroll to position [0, 0]
click at [197, 168] on span "Bench Sample - SafeBet - Resin Infused Rolls .5g - PteroJackTyl" at bounding box center [137, 169] width 162 height 7
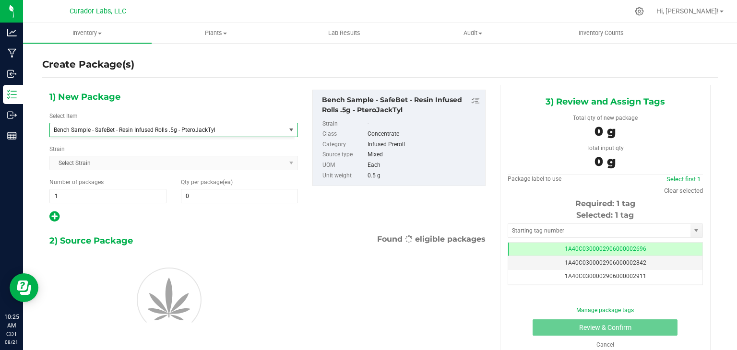
type input "0"
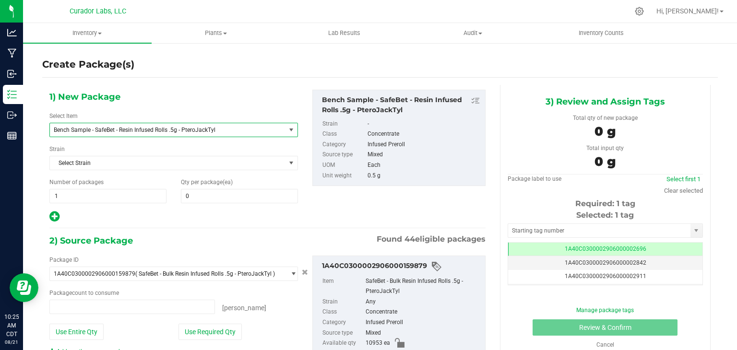
type input "0 ea"
click at [203, 189] on span at bounding box center [239, 196] width 117 height 14
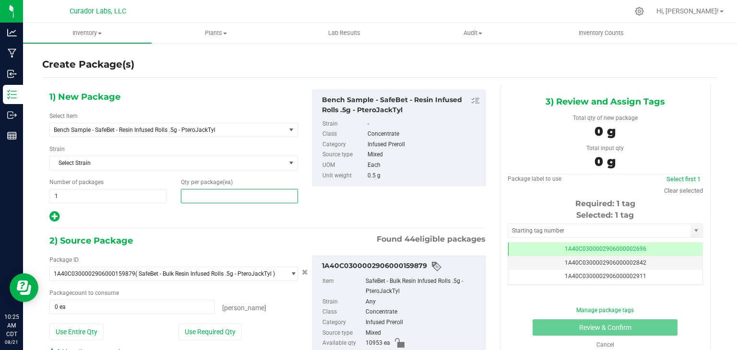
type input "4"
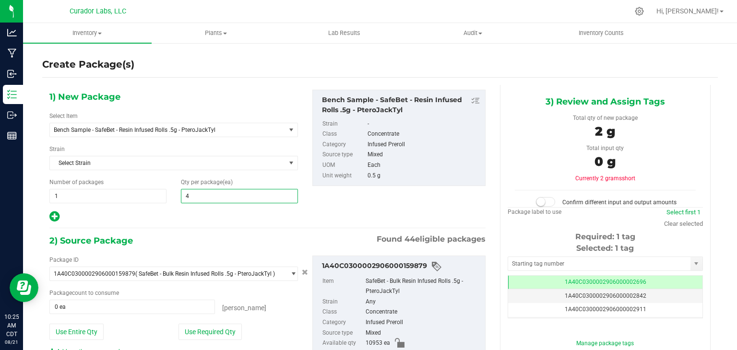
type input "4"
click at [213, 215] on div at bounding box center [173, 217] width 248 height 12
click at [209, 324] on button "Use Required Qty" at bounding box center [209, 332] width 63 height 16
type input "4 ea"
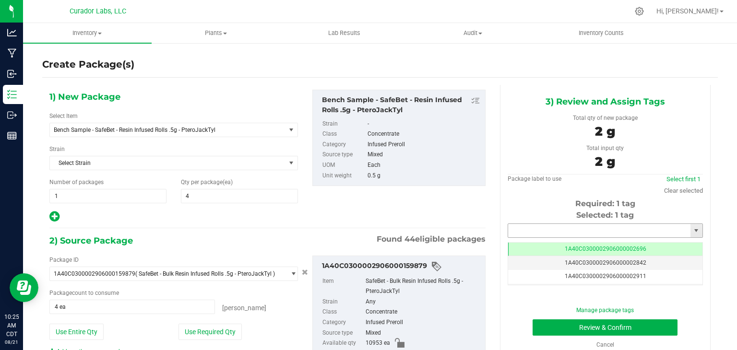
click at [535, 225] on input "text" at bounding box center [599, 230] width 182 height 13
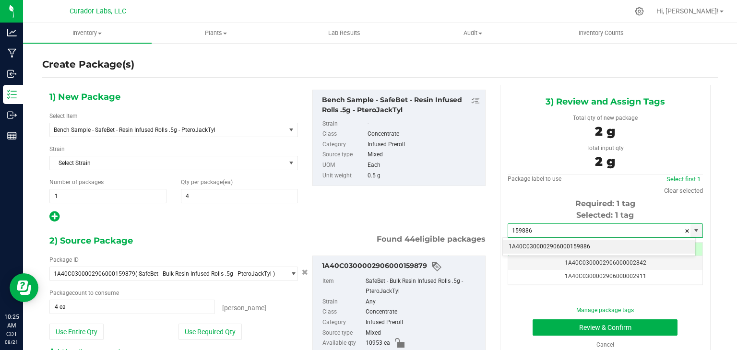
click at [524, 247] on li "1A40C0300002906000159886" at bounding box center [599, 247] width 192 height 14
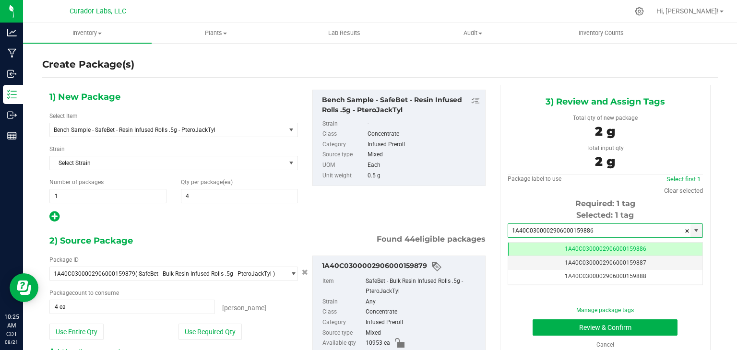
type input "1A40C0300002906000159886"
click at [468, 213] on div "1) New Package Select Item Bench Sample - SafeBet - Resin Infused Rolls .5g - P…" at bounding box center [267, 156] width 450 height 133
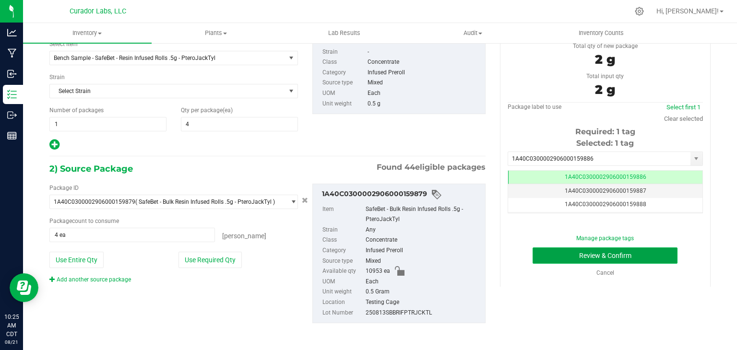
click at [558, 259] on button "Review & Confirm" at bounding box center [604, 255] width 145 height 16
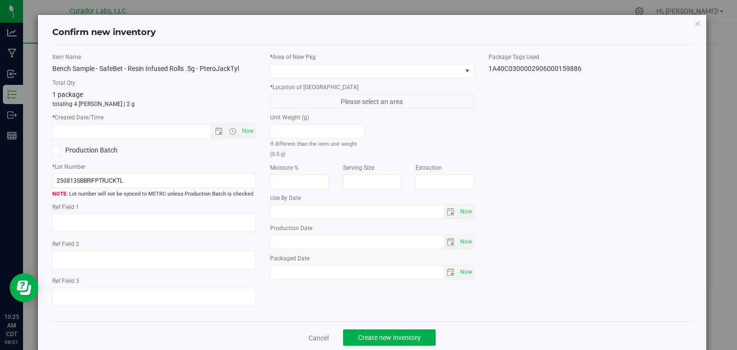
type input "[DATE]"
click at [243, 132] on span "Now" at bounding box center [248, 131] width 16 height 14
type input "[DATE] 10:25 AM"
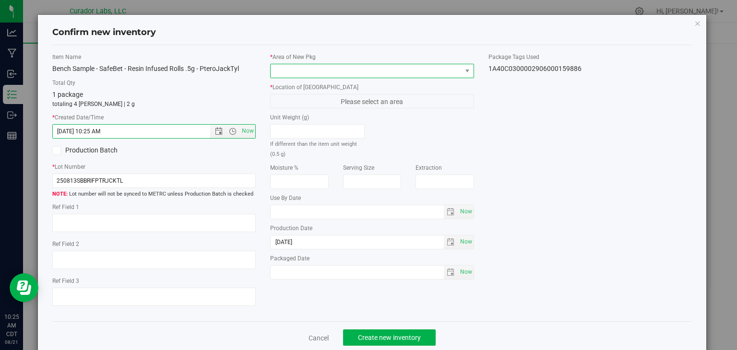
click at [332, 68] on span at bounding box center [366, 70] width 191 height 13
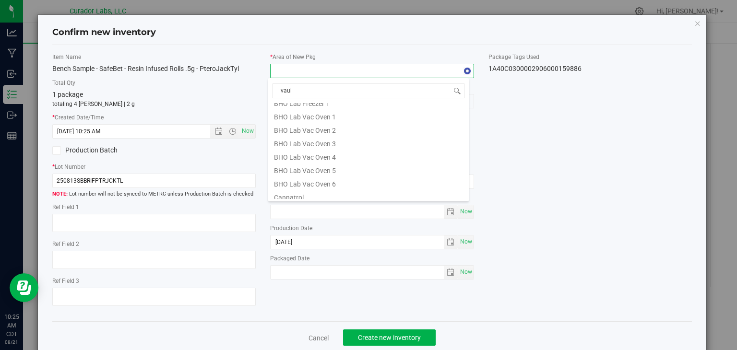
type input "vault"
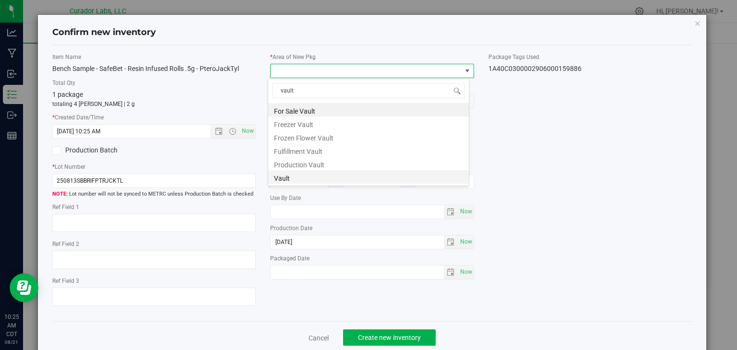
click at [307, 179] on li "Vault" at bounding box center [368, 176] width 200 height 13
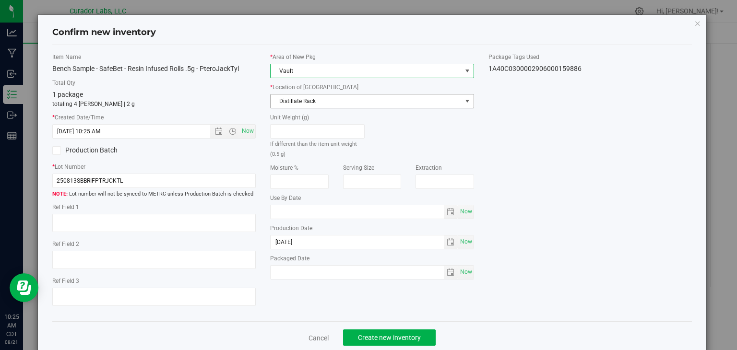
click at [330, 102] on span "Distillate Rack" at bounding box center [366, 100] width 191 height 13
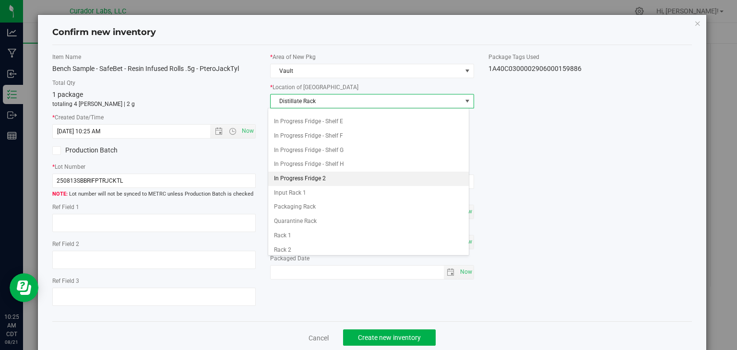
click at [326, 175] on li "In Progress Fridge 2" at bounding box center [368, 179] width 200 height 14
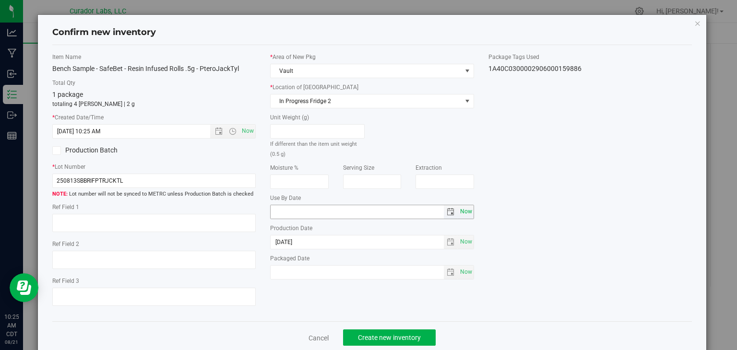
click at [460, 207] on span "Now" at bounding box center [466, 212] width 16 height 14
click at [284, 209] on input "[DATE]" at bounding box center [357, 211] width 173 height 13
type input "[DATE]"
click at [562, 225] on div "Item Name Bench Sample - SafeBet - Resin Infused Rolls .5g - PteroJackTyl Total…" at bounding box center [372, 183] width 654 height 261
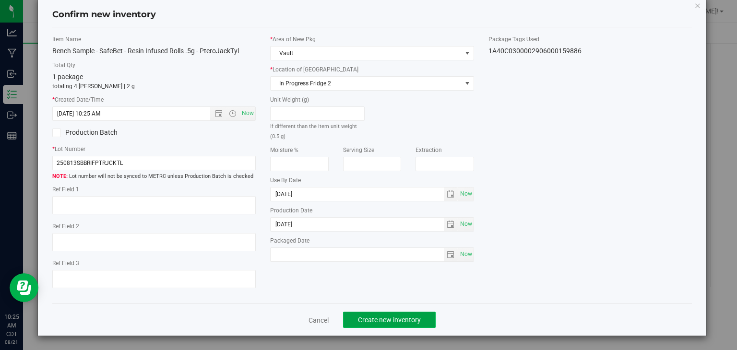
click at [360, 319] on span "Create new inventory" at bounding box center [389, 320] width 63 height 8
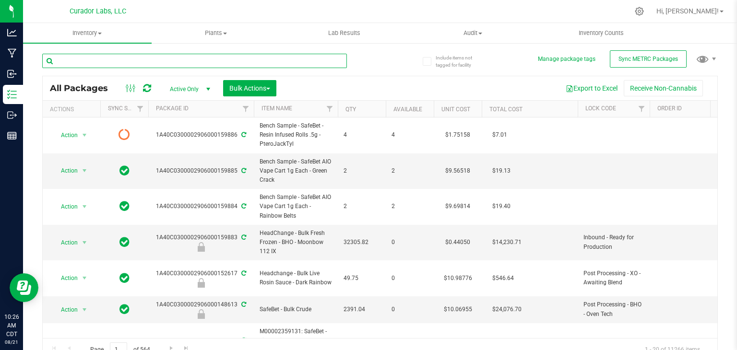
click at [259, 64] on input "text" at bounding box center [194, 61] width 305 height 14
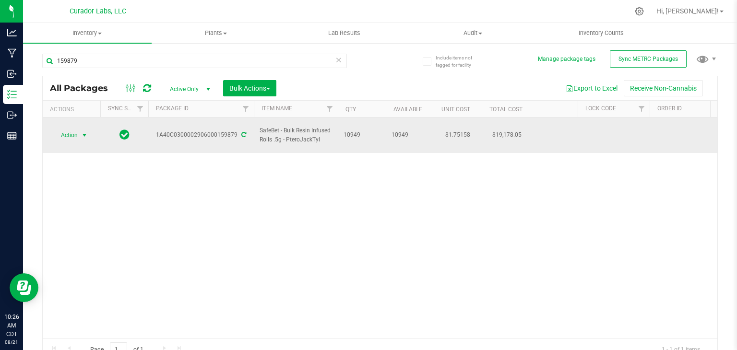
click at [86, 134] on span "select" at bounding box center [85, 135] width 8 height 8
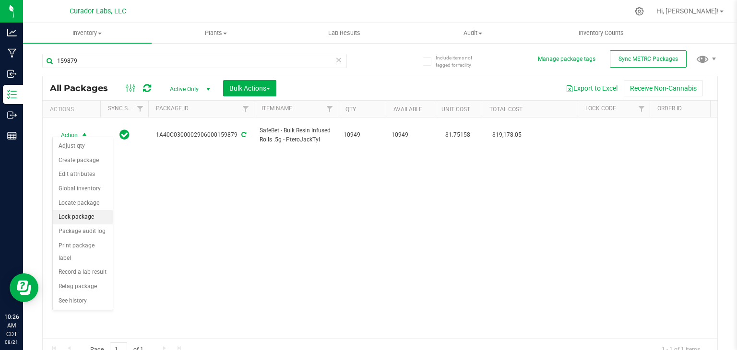
click at [90, 212] on li "Lock package" at bounding box center [83, 217] width 60 height 14
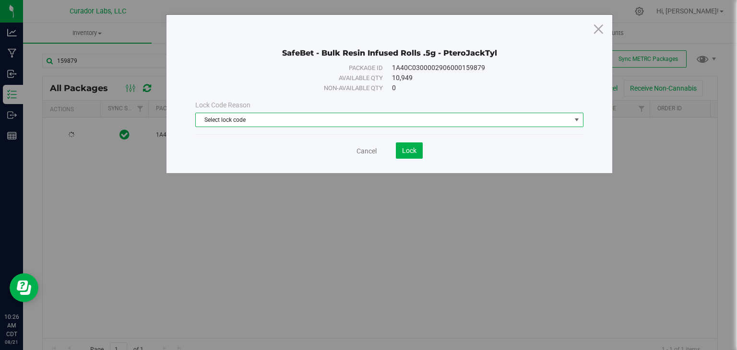
click at [272, 122] on span "Select lock code" at bounding box center [383, 119] width 375 height 13
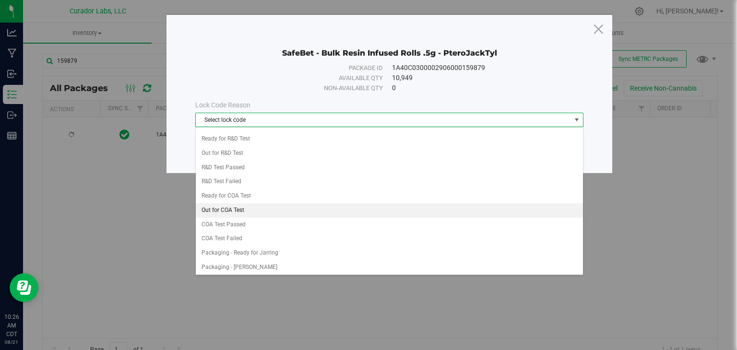
click at [259, 208] on li "Out for COA Test" at bounding box center [389, 210] width 387 height 14
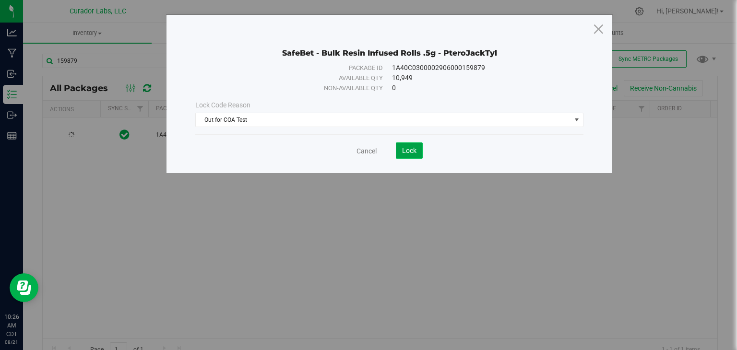
click at [403, 152] on span "Lock" at bounding box center [409, 151] width 14 height 8
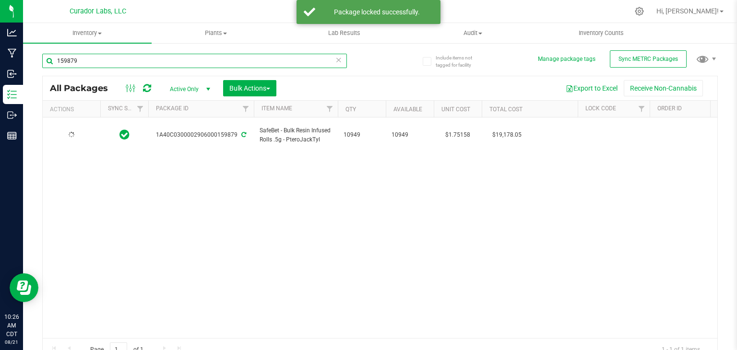
click at [253, 58] on input "159879" at bounding box center [194, 61] width 305 height 14
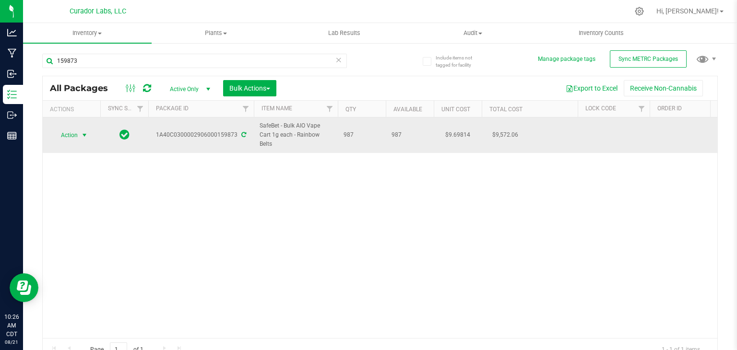
click at [84, 137] on span "select" at bounding box center [85, 135] width 8 height 8
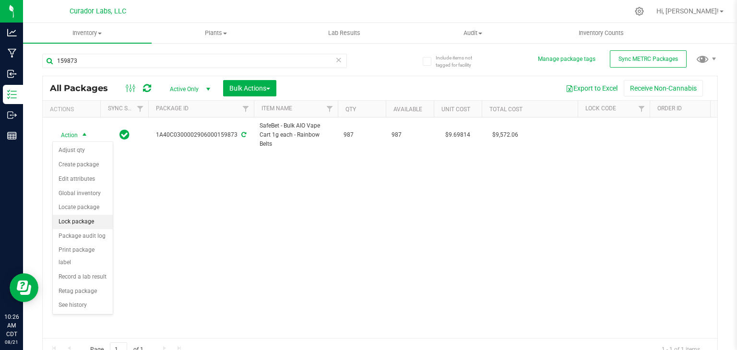
click at [71, 227] on li "Lock package" at bounding box center [83, 222] width 60 height 14
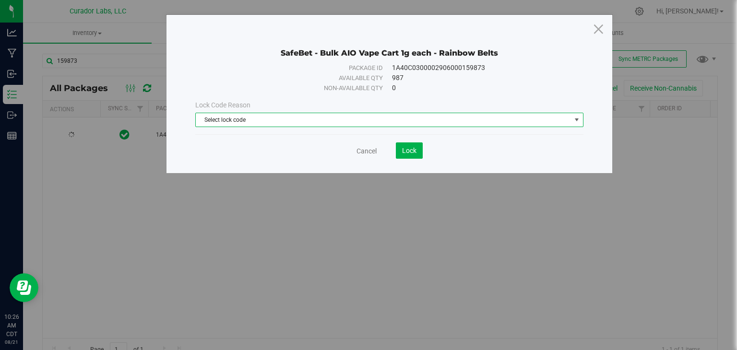
click at [313, 122] on span "Select lock code" at bounding box center [383, 119] width 375 height 13
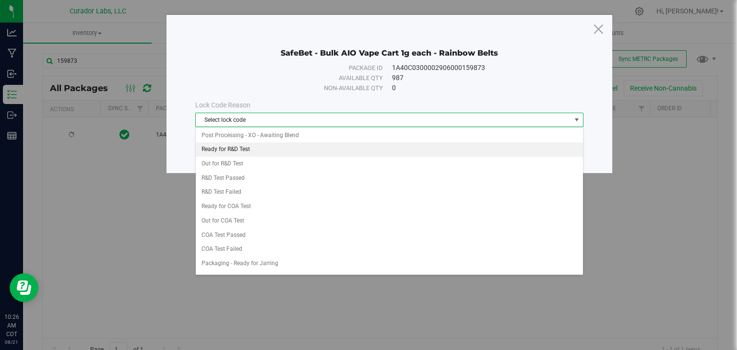
scroll to position [301, 0]
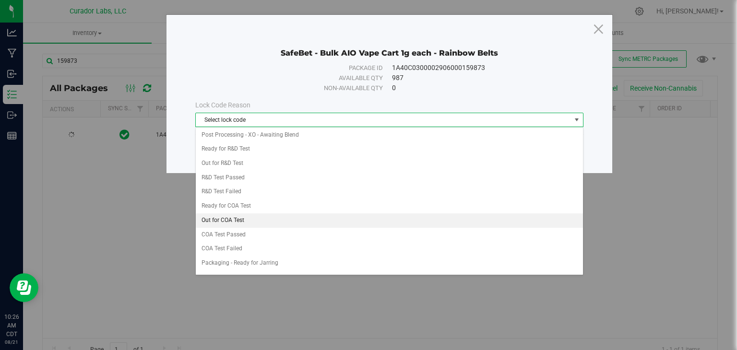
click at [260, 213] on li "Out for COA Test" at bounding box center [389, 220] width 387 height 14
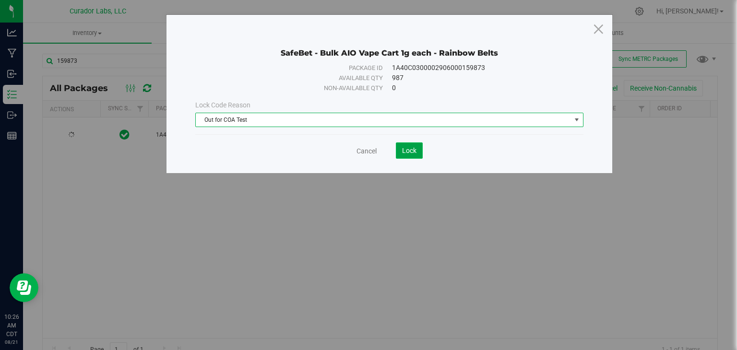
click at [411, 158] on button "Lock" at bounding box center [409, 150] width 27 height 16
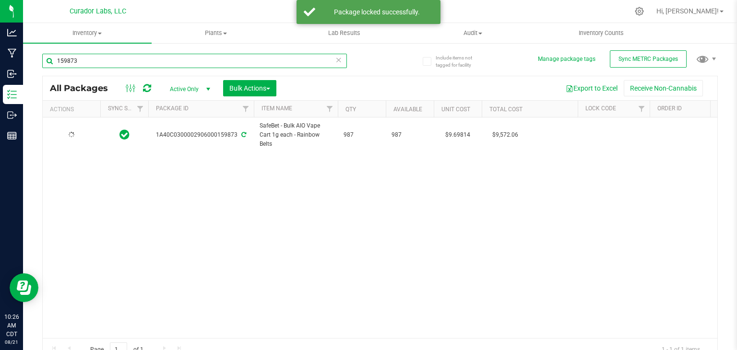
click at [224, 57] on input "159873" at bounding box center [194, 61] width 305 height 14
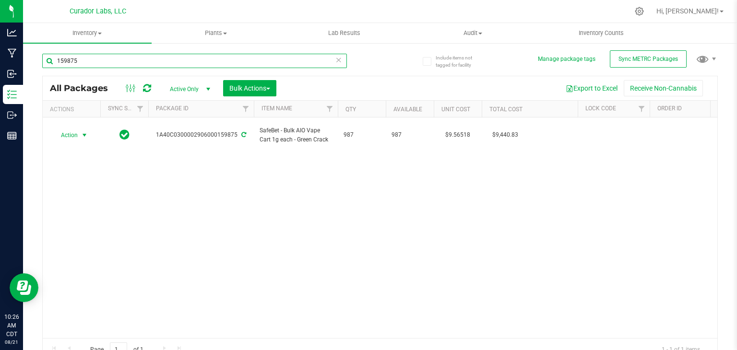
type input "159875"
click at [87, 131] on span "select" at bounding box center [85, 135] width 8 height 8
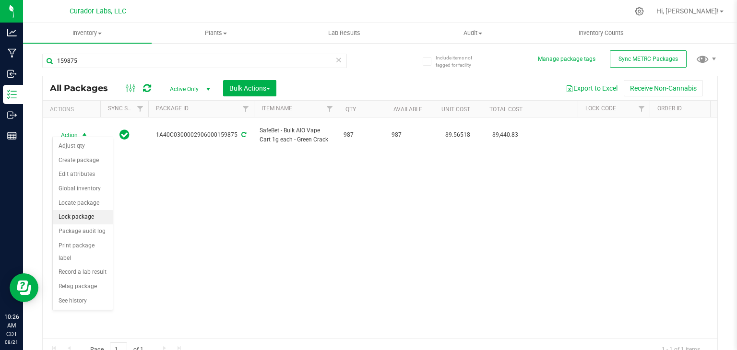
click at [88, 212] on li "Lock package" at bounding box center [83, 217] width 60 height 14
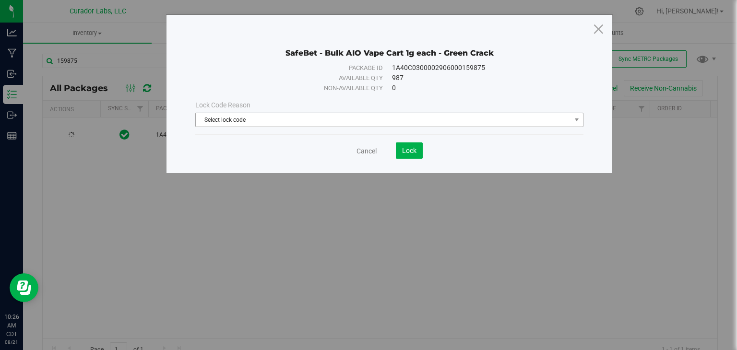
click at [322, 120] on span "Select lock code" at bounding box center [383, 119] width 375 height 13
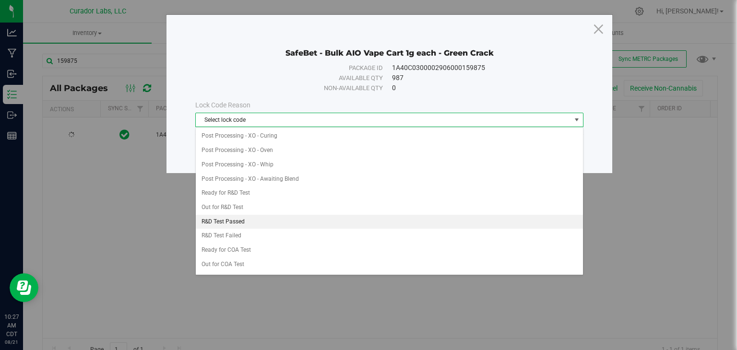
scroll to position [280, 0]
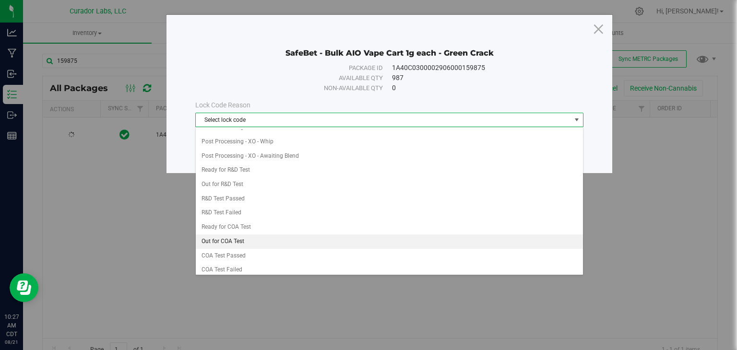
click at [282, 235] on li "Out for COA Test" at bounding box center [389, 242] width 387 height 14
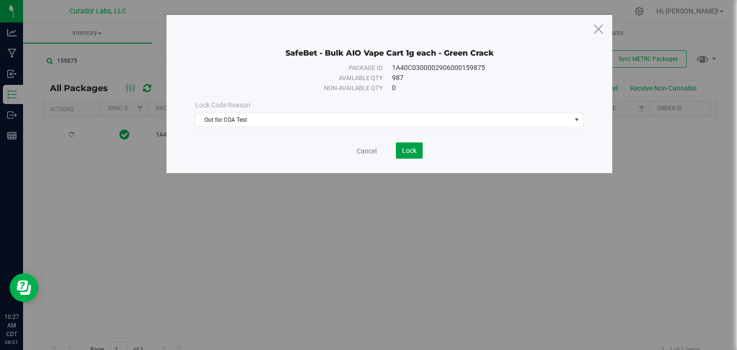
click at [414, 144] on button "Lock" at bounding box center [409, 150] width 27 height 16
